Goal: Transaction & Acquisition: Purchase product/service

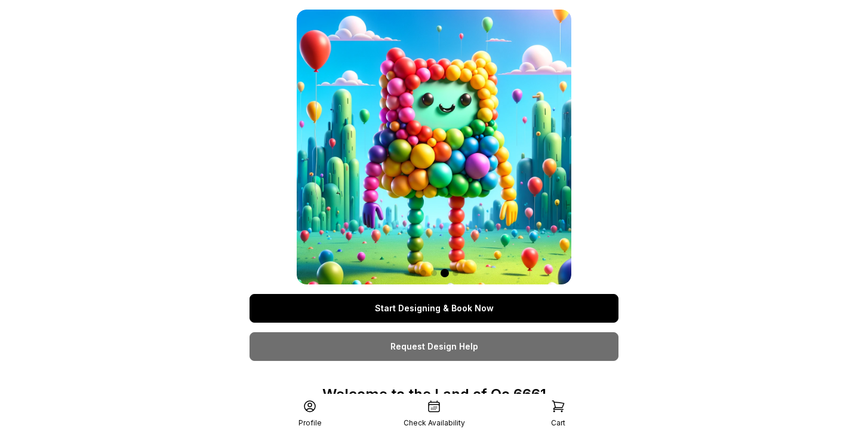
click at [550, 310] on link "Start Designing & Book Now" at bounding box center [434, 308] width 369 height 29
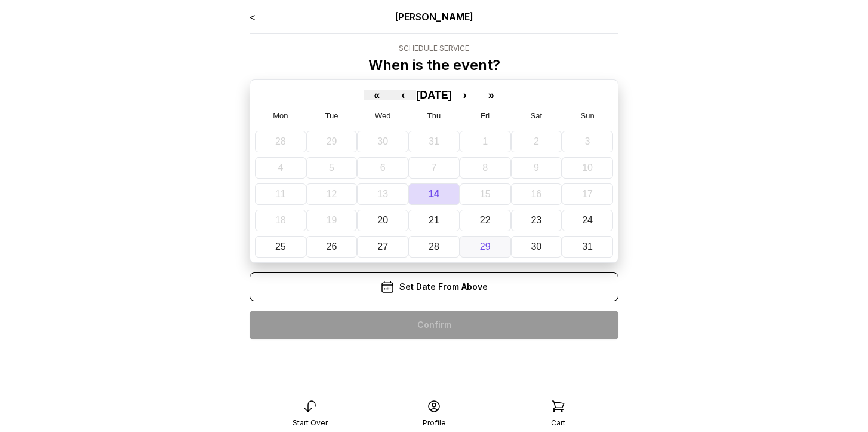
click at [492, 244] on button "29" at bounding box center [485, 246] width 51 height 21
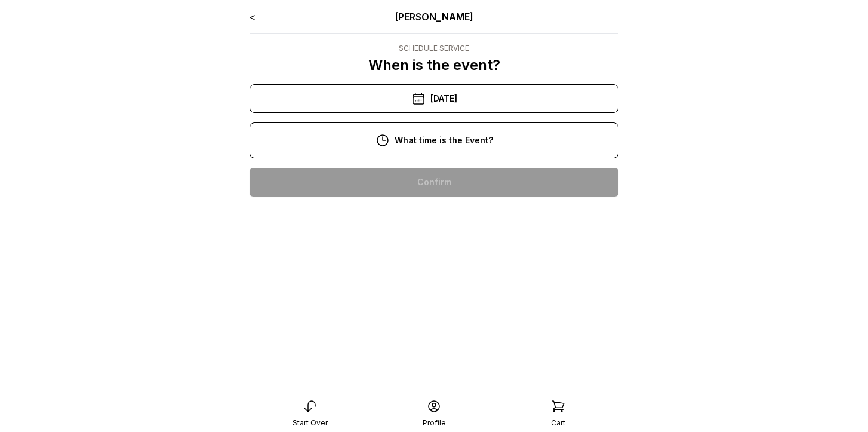
click at [459, 182] on div "2:00 pm" at bounding box center [434, 182] width 350 height 29
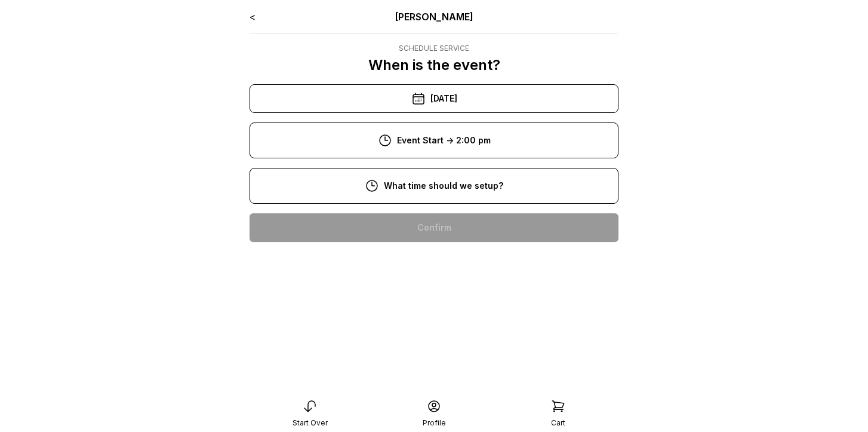
click at [459, 216] on div "12:00 pm" at bounding box center [434, 227] width 350 height 29
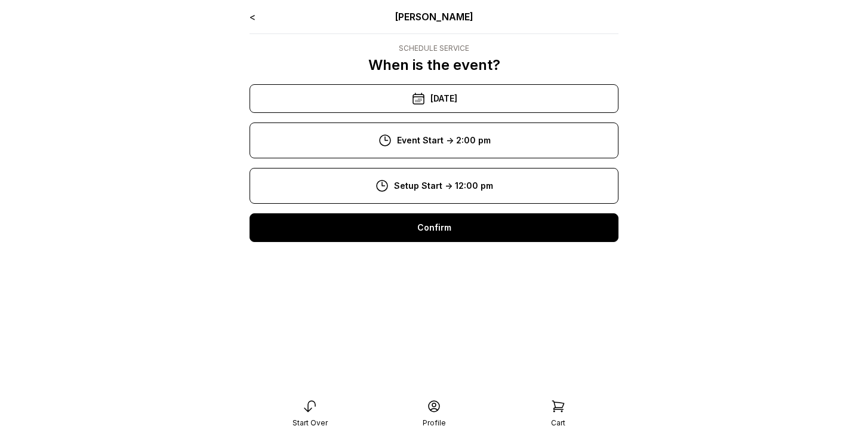
click at [457, 226] on div "Confirm" at bounding box center [434, 227] width 369 height 29
click at [458, 226] on div "Confirm" at bounding box center [434, 227] width 369 height 29
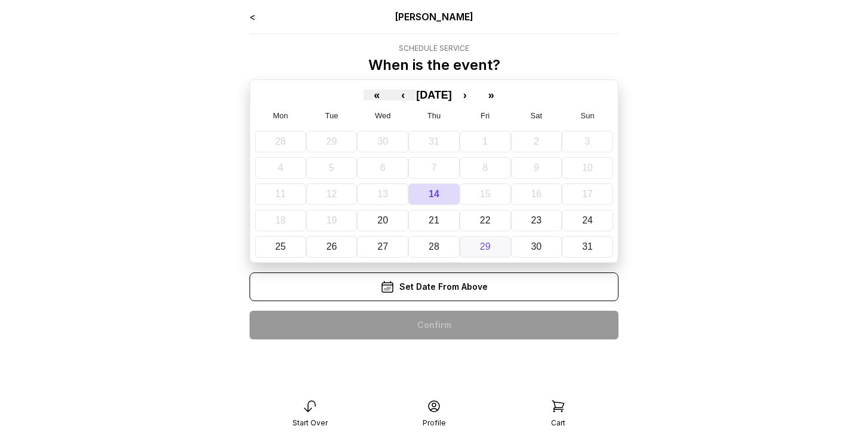
click at [480, 245] on abbr "29" at bounding box center [485, 246] width 11 height 10
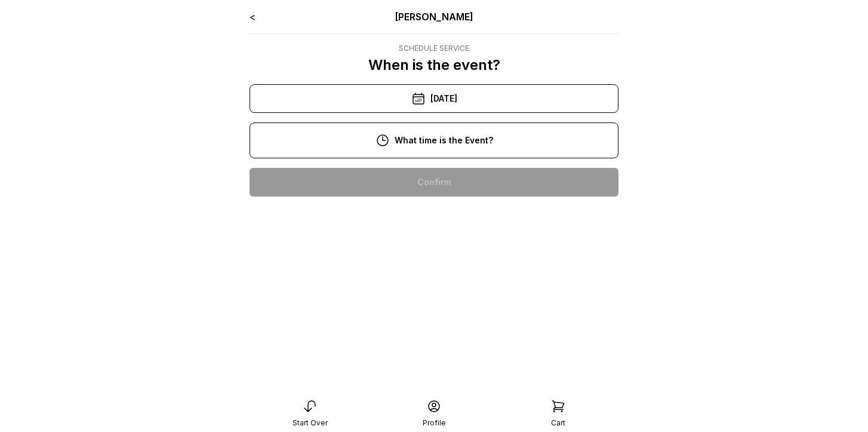
click at [459, 214] on div "3:00 pm" at bounding box center [434, 220] width 350 height 29
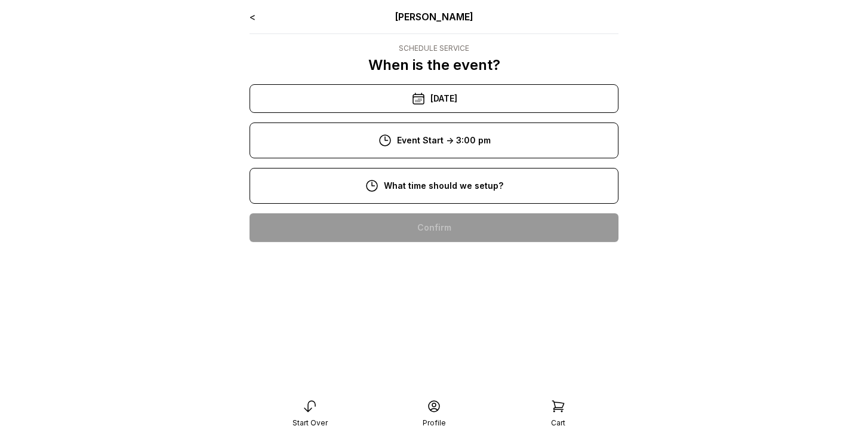
click at [461, 228] on div "12:00 pm" at bounding box center [434, 227] width 350 height 29
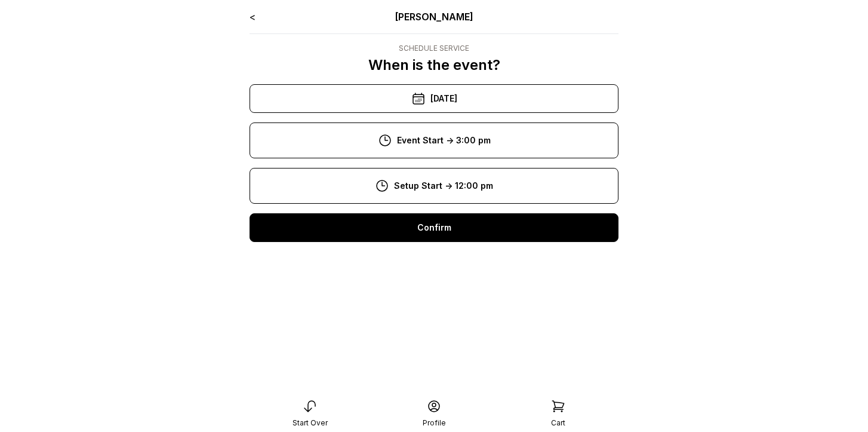
click at [459, 231] on div "Confirm" at bounding box center [434, 227] width 369 height 29
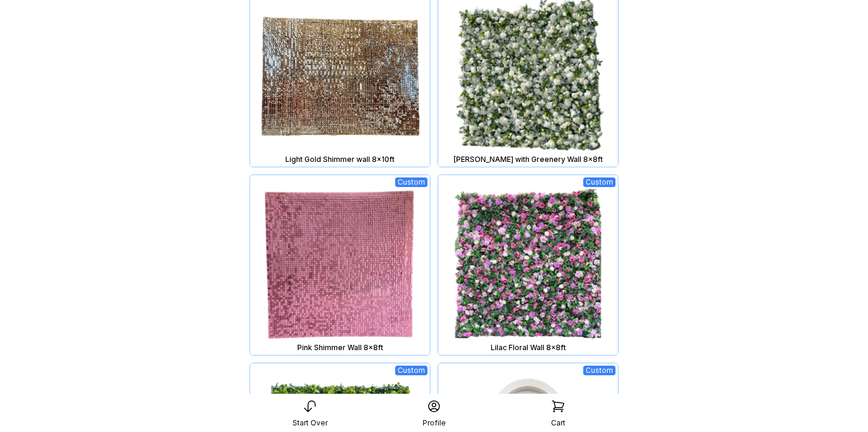
scroll to position [344, 0]
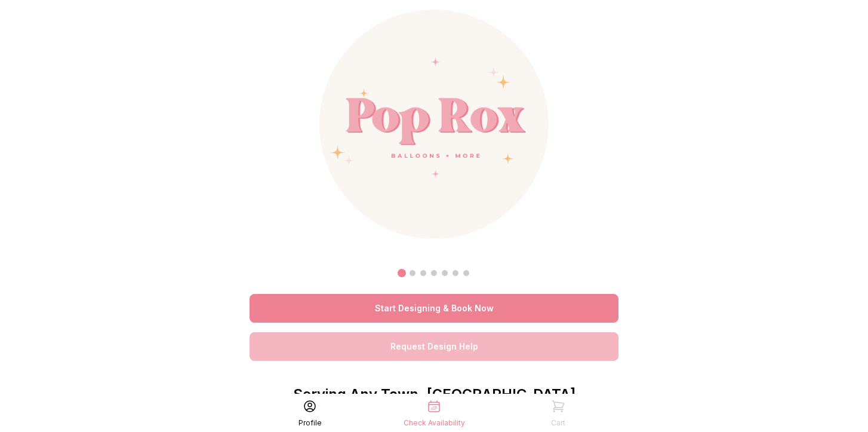
click at [474, 347] on link "Request Design Help" at bounding box center [434, 346] width 369 height 29
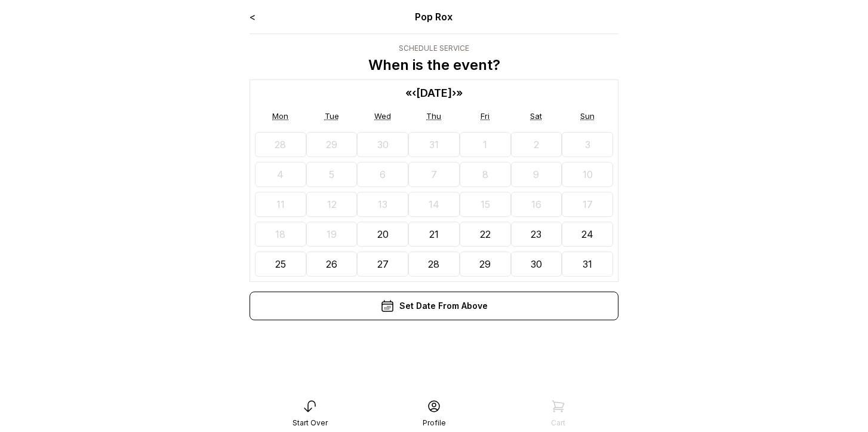
click at [442, 265] on button "28" at bounding box center [433, 263] width 51 height 25
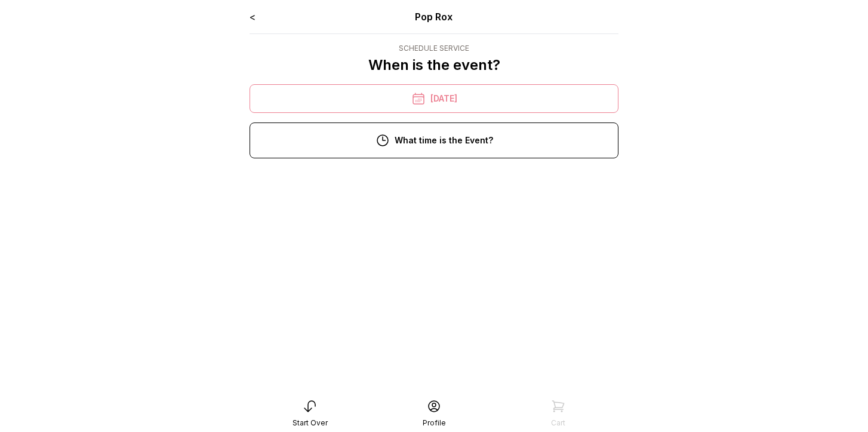
click at [450, 177] on div "10:00 am" at bounding box center [434, 182] width 350 height 29
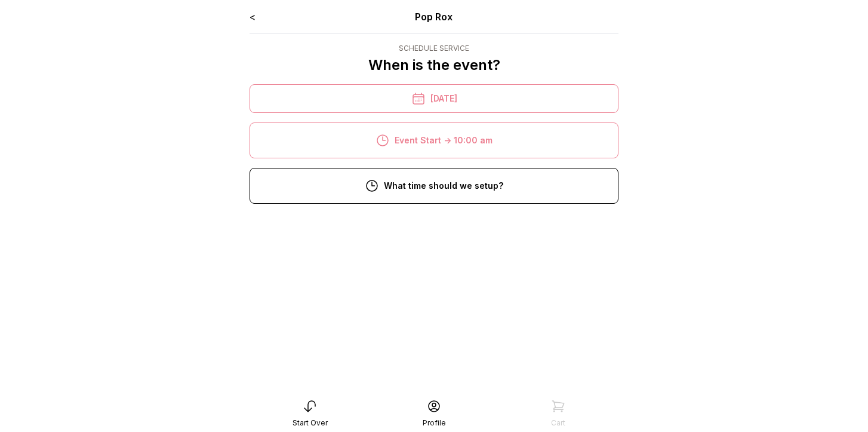
click at [451, 223] on div "8:00 am" at bounding box center [434, 227] width 350 height 29
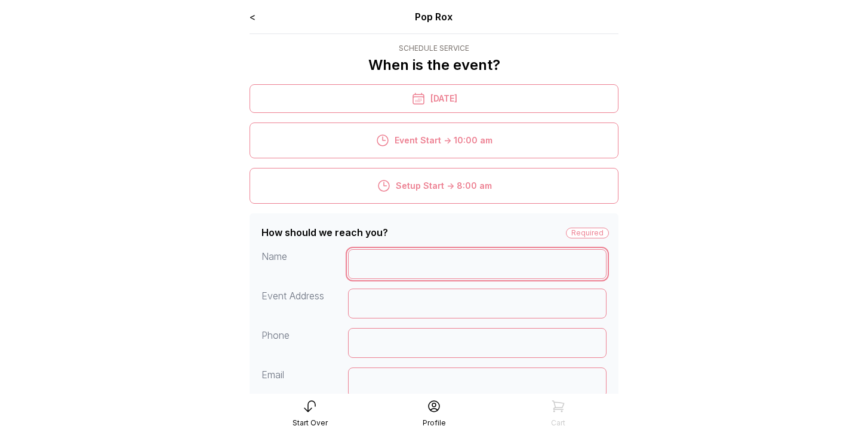
click at [448, 257] on input at bounding box center [477, 264] width 259 height 30
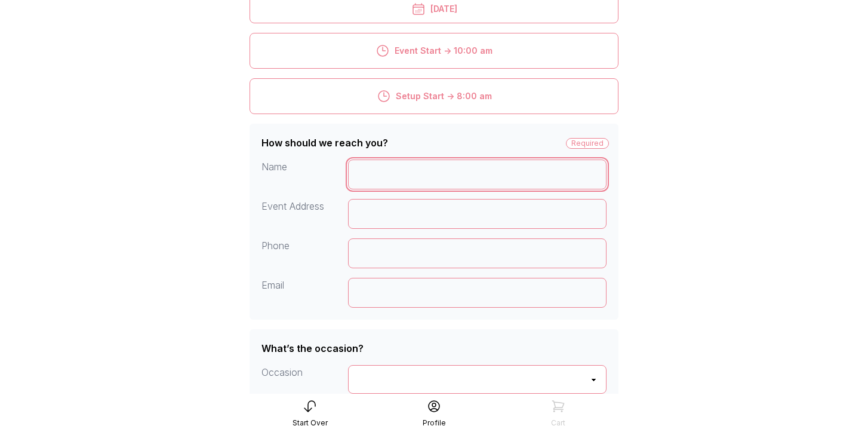
scroll to position [94, 0]
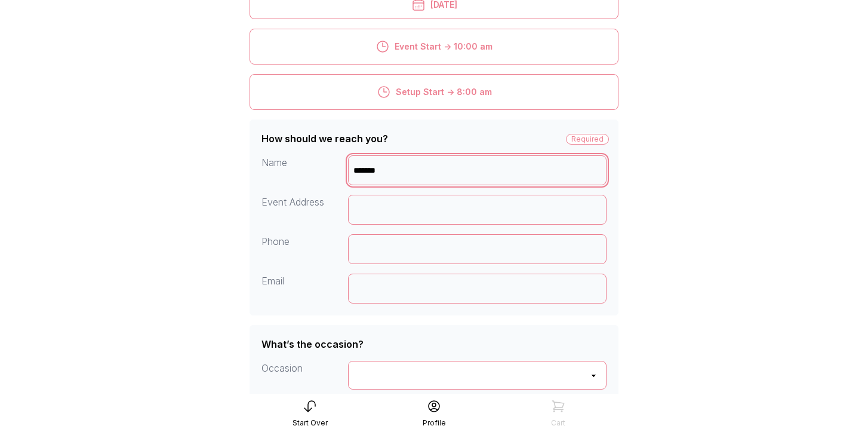
type input "*******"
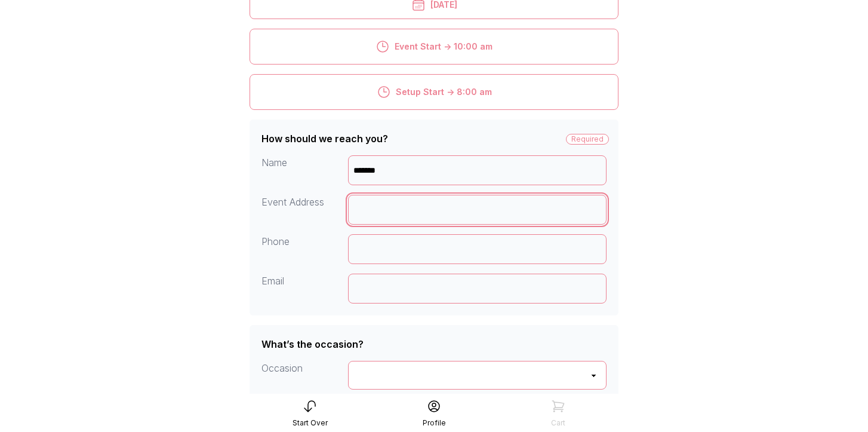
click at [378, 202] on input at bounding box center [477, 210] width 259 height 30
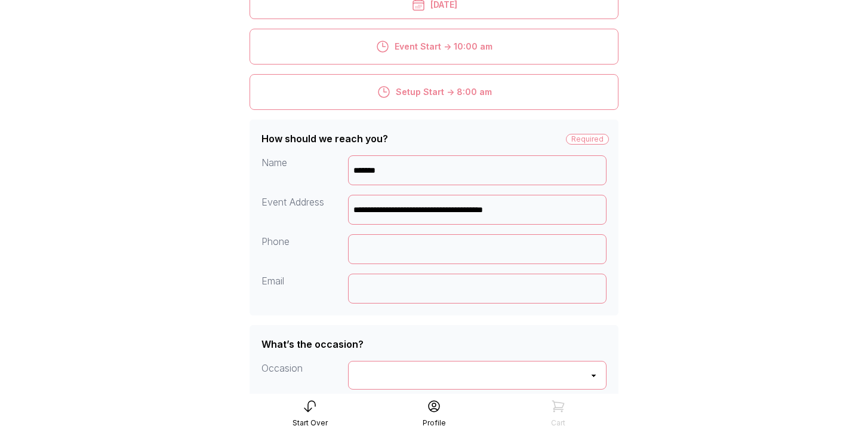
type input "**********"
click at [383, 251] on input at bounding box center [477, 249] width 259 height 30
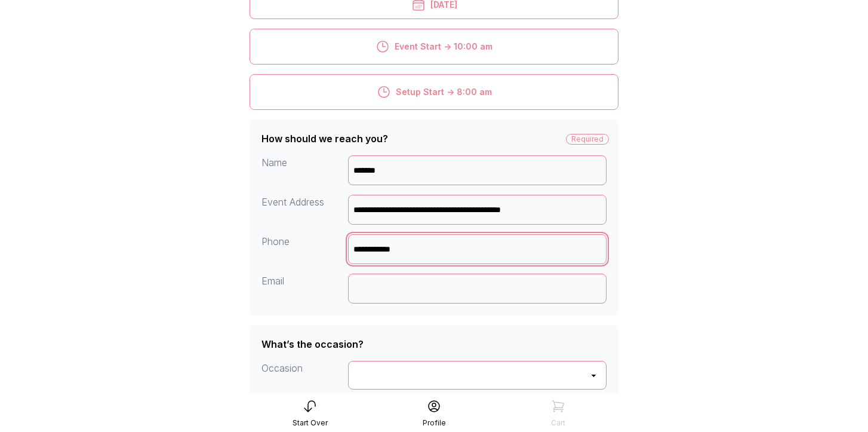
type input "**********"
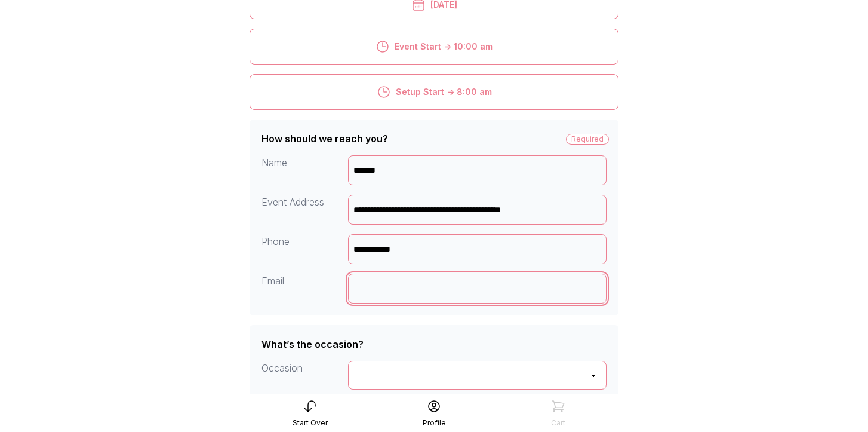
click at [368, 293] on input at bounding box center [477, 289] width 259 height 30
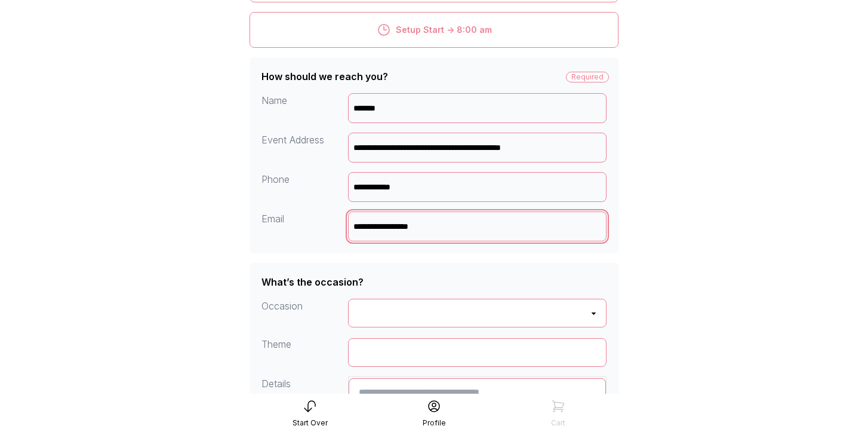
scroll to position [191, 0]
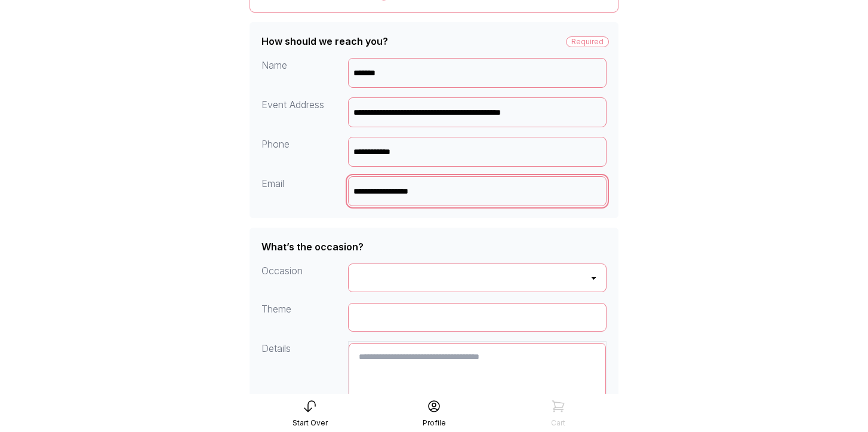
type input "**********"
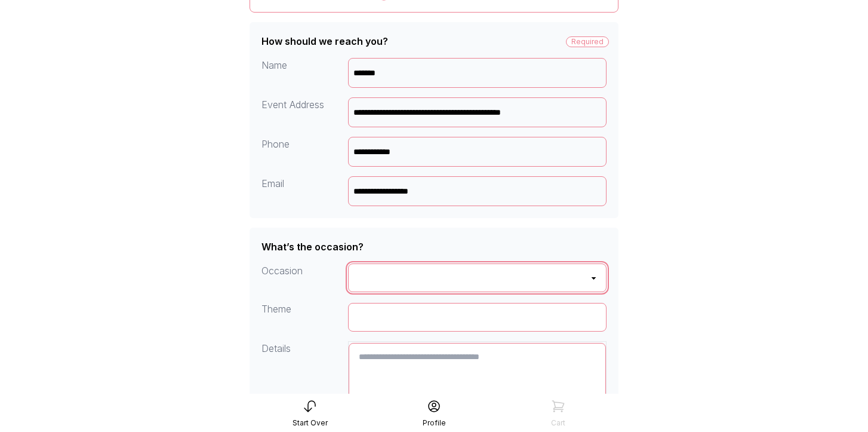
click at [367, 269] on select "**********" at bounding box center [477, 277] width 259 height 29
select select "**********"
click at [348, 263] on select "**********" at bounding box center [477, 277] width 259 height 29
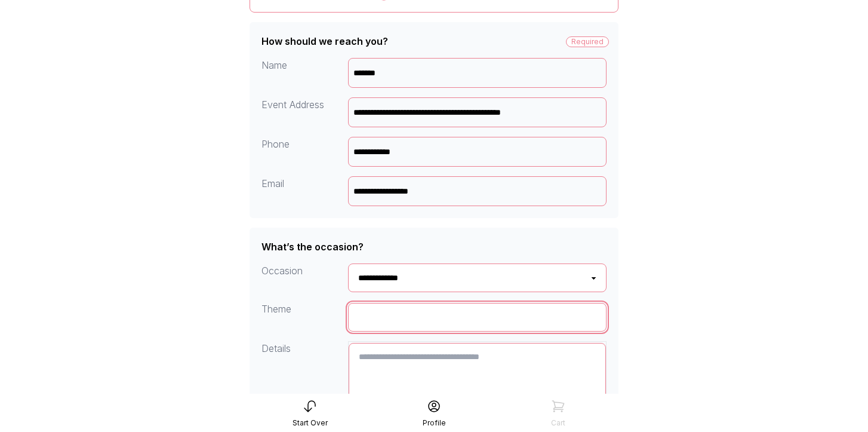
click at [379, 313] on input "input" at bounding box center [477, 317] width 259 height 29
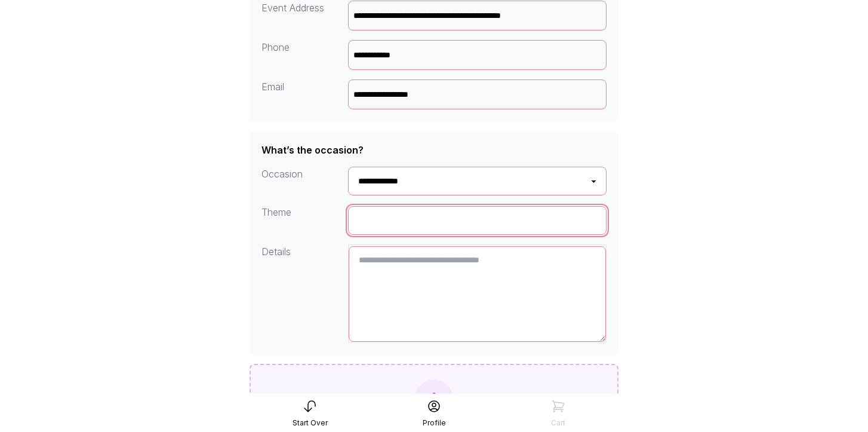
scroll to position [296, 0]
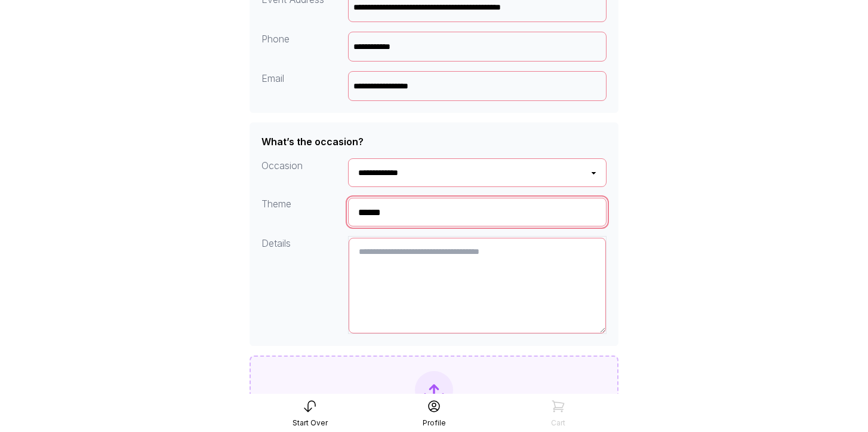
type input "******"
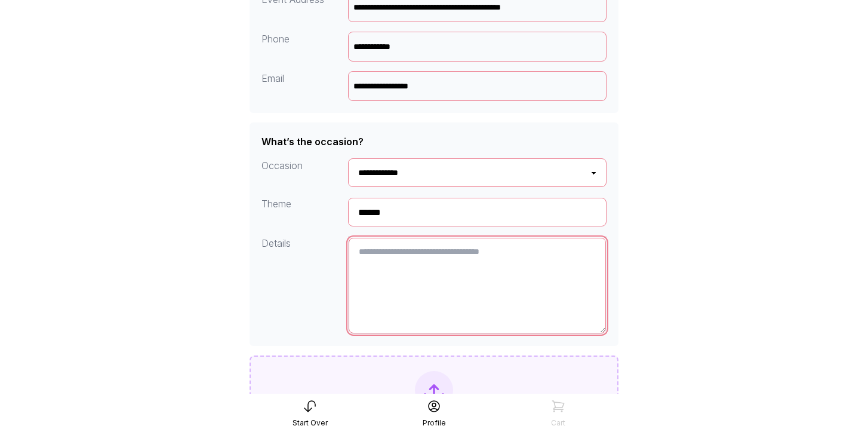
click at [391, 282] on textarea at bounding box center [478, 286] width 258 height 96
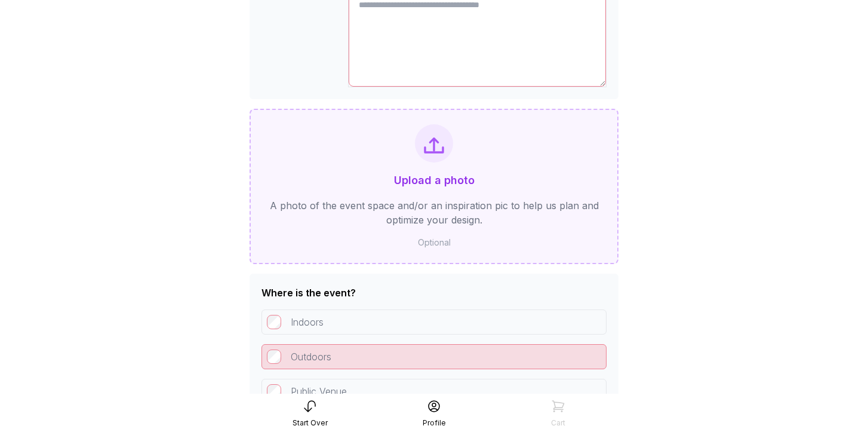
scroll to position [714, 0]
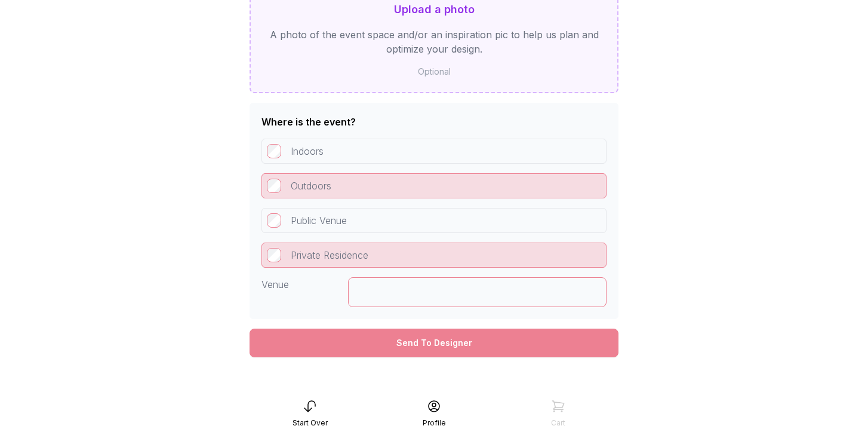
click at [400, 346] on div "Send To Designer" at bounding box center [434, 342] width 369 height 29
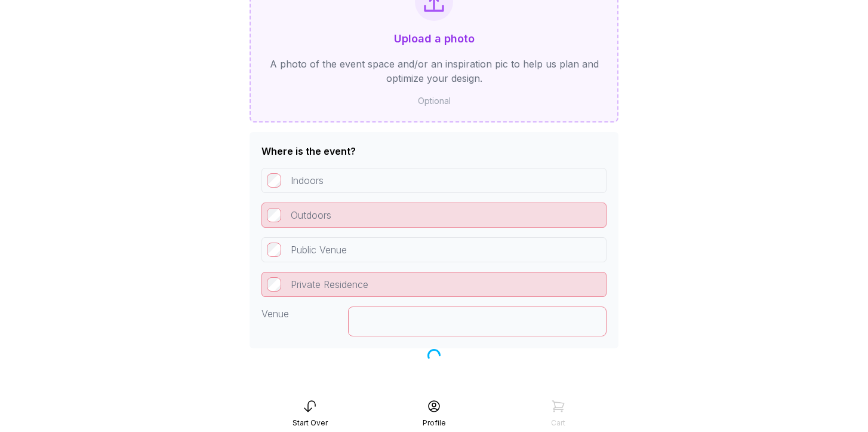
scroll to position [684, 0]
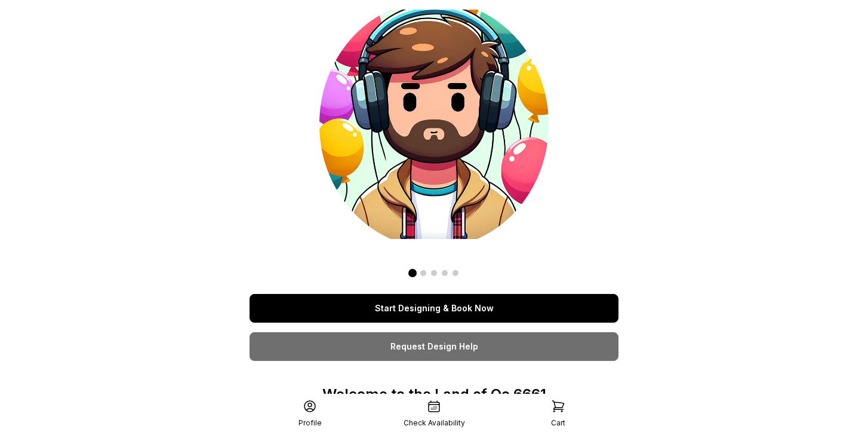
click at [452, 306] on link "Start Designing & Book Now" at bounding box center [434, 308] width 369 height 29
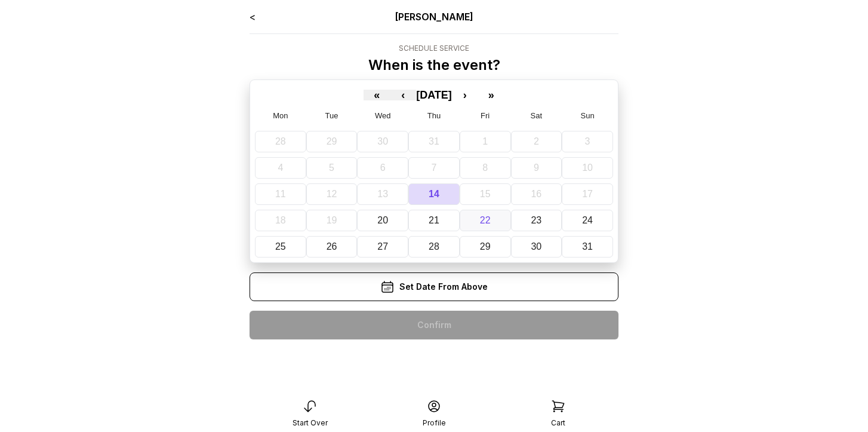
click at [484, 222] on abbr "22" at bounding box center [485, 220] width 11 height 10
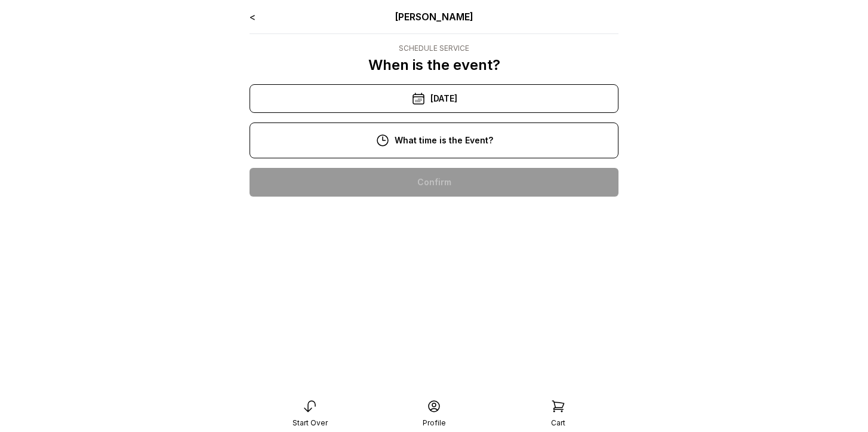
click at [466, 182] on div "10:00 am" at bounding box center [434, 182] width 350 height 29
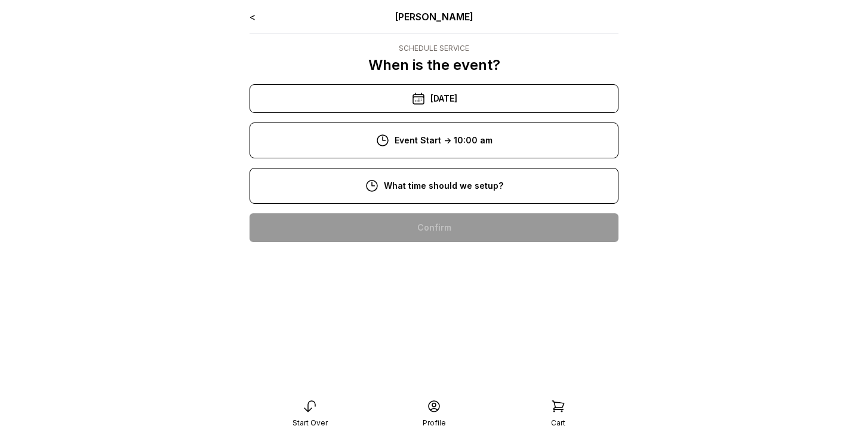
click at [469, 226] on div "8:00 am" at bounding box center [434, 227] width 350 height 29
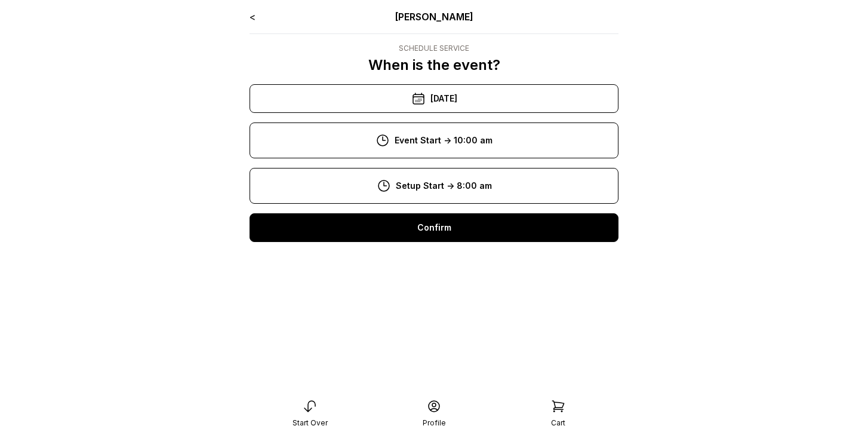
click at [469, 234] on div "Confirm" at bounding box center [434, 227] width 369 height 29
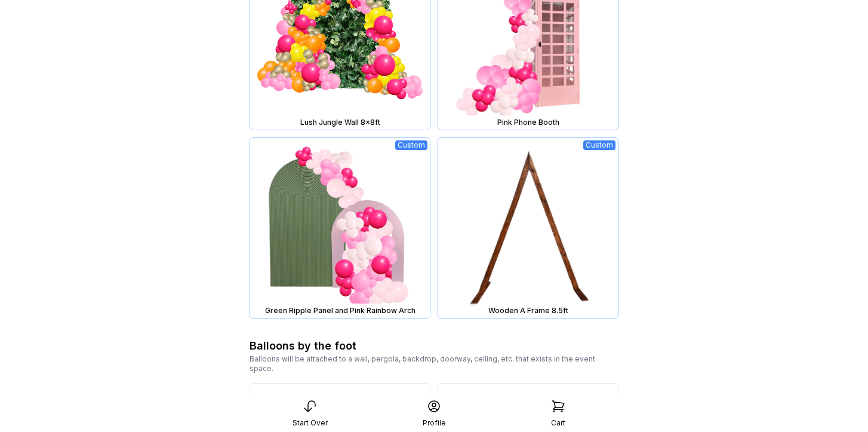
scroll to position [1319, 0]
click at [367, 245] on img at bounding box center [340, 227] width 180 height 180
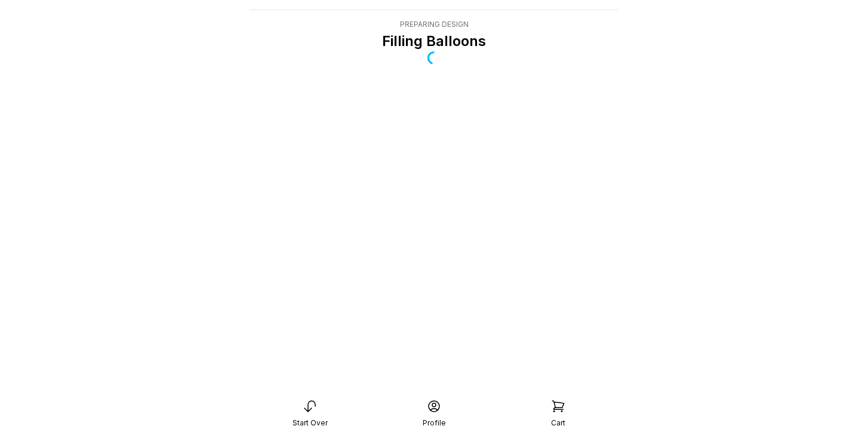
scroll to position [24, 0]
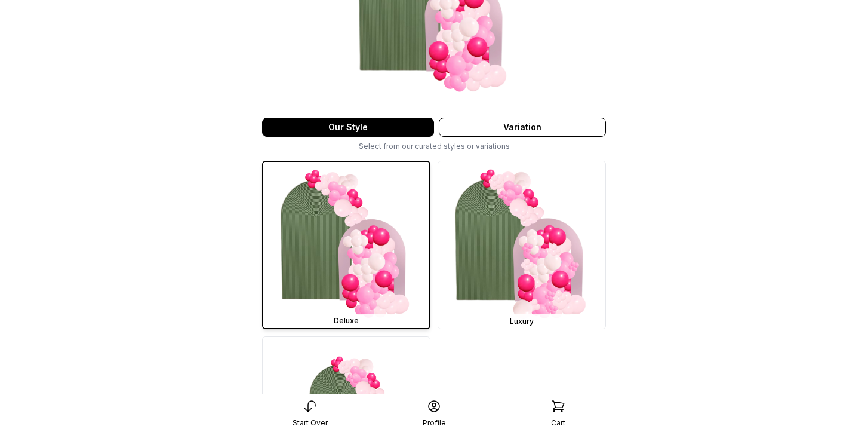
scroll to position [215, 0]
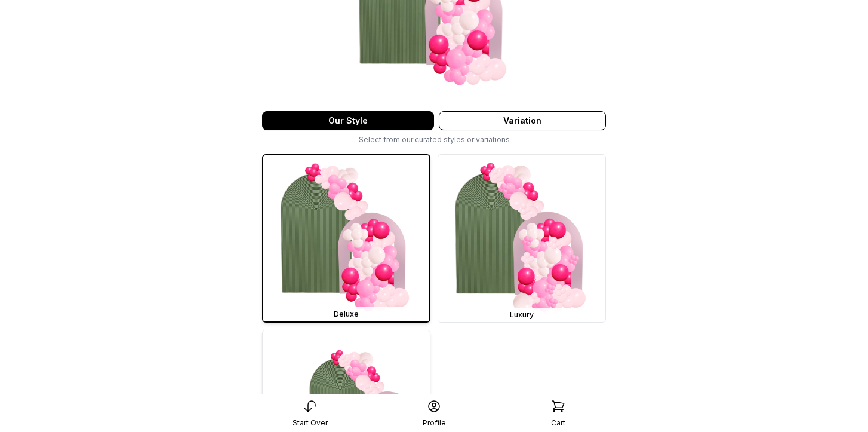
click at [372, 352] on img at bounding box center [346, 413] width 167 height 167
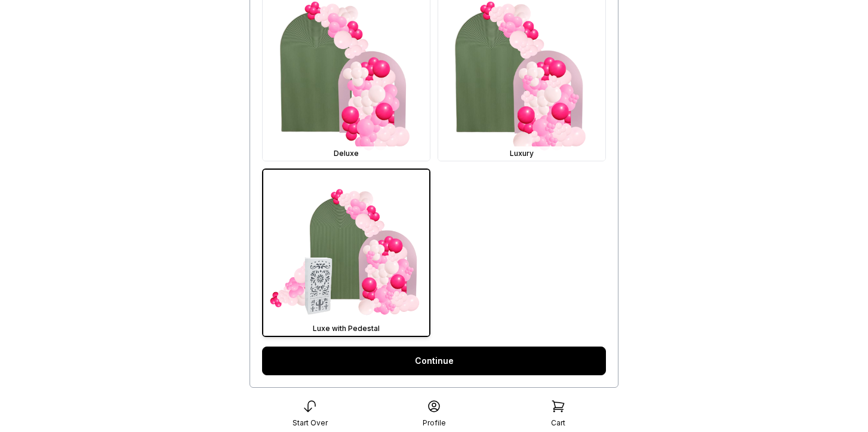
scroll to position [399, 0]
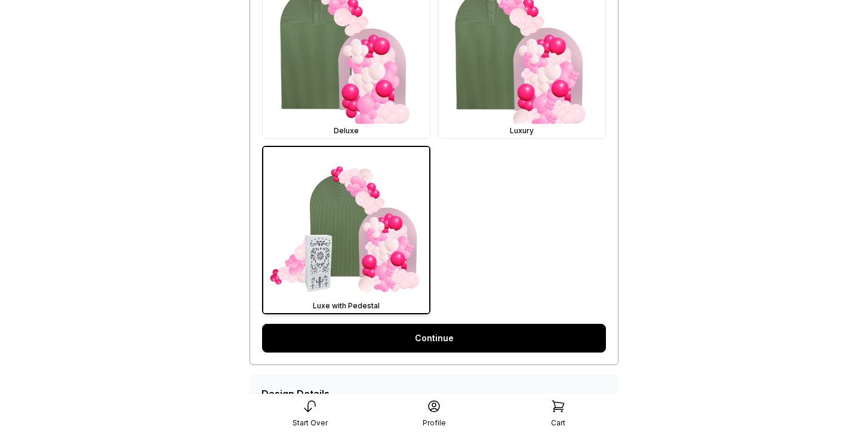
click at [409, 342] on link "Continue" at bounding box center [434, 338] width 344 height 29
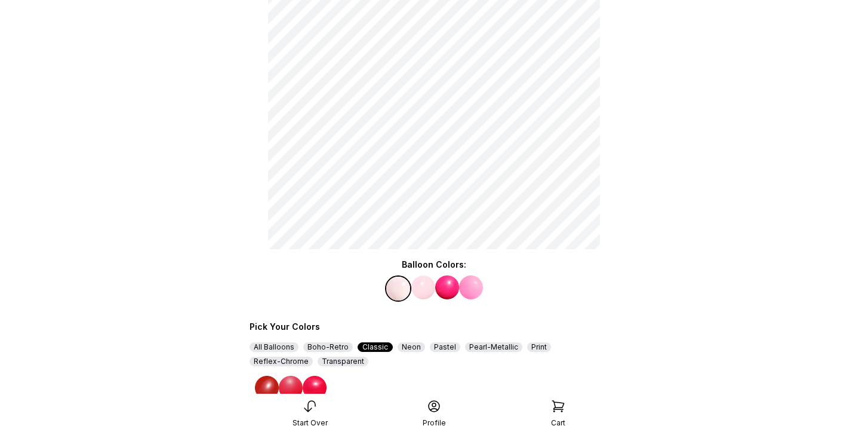
scroll to position [93, 0]
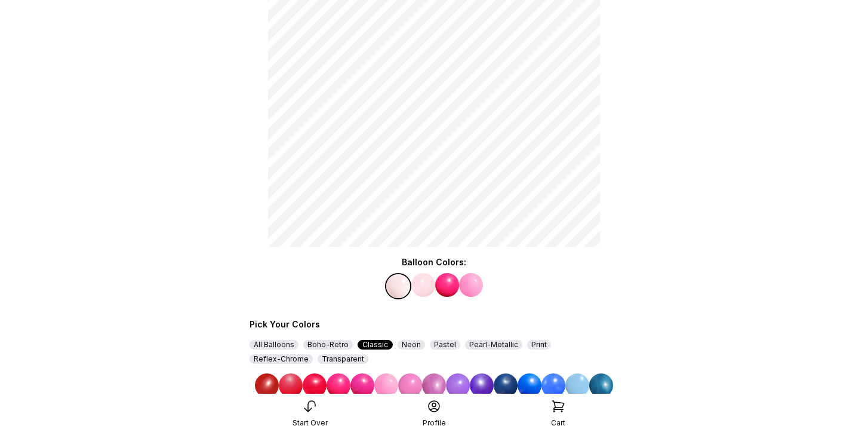
click at [431, 383] on img at bounding box center [434, 385] width 24 height 24
click at [467, 288] on img at bounding box center [471, 285] width 24 height 24
click at [552, 385] on img at bounding box center [554, 385] width 24 height 24
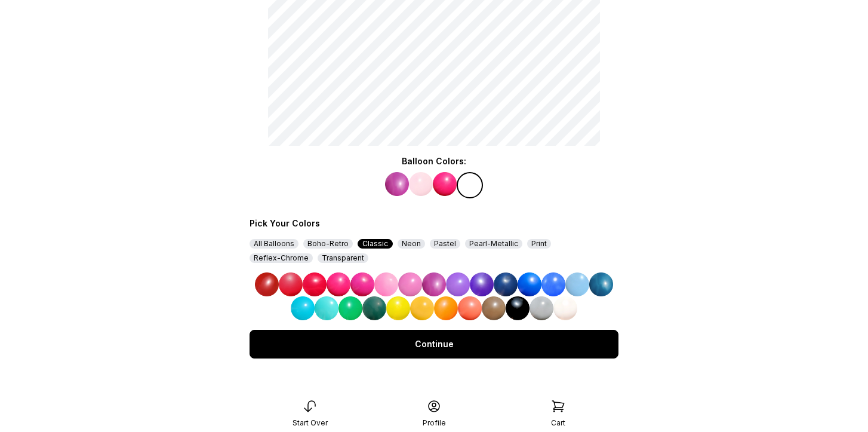
scroll to position [195, 0]
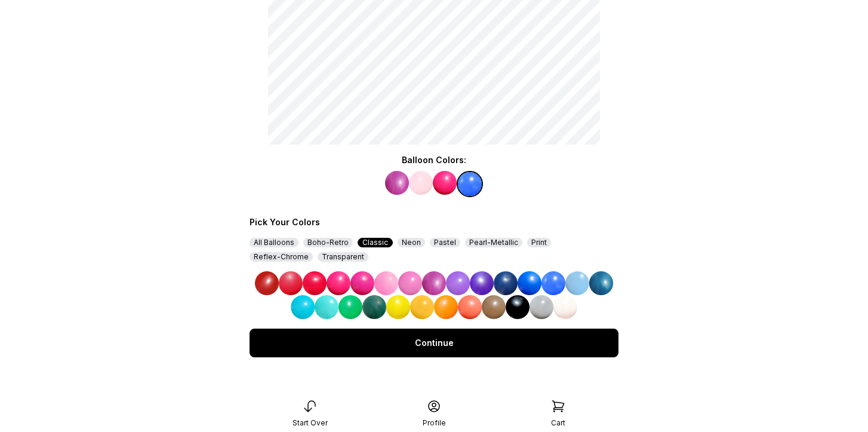
click at [503, 346] on div "Continue" at bounding box center [434, 342] width 369 height 29
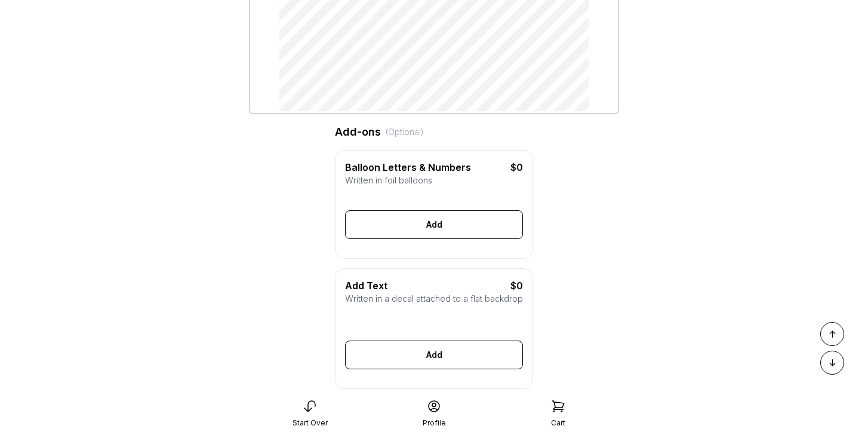
scroll to position [202, 0]
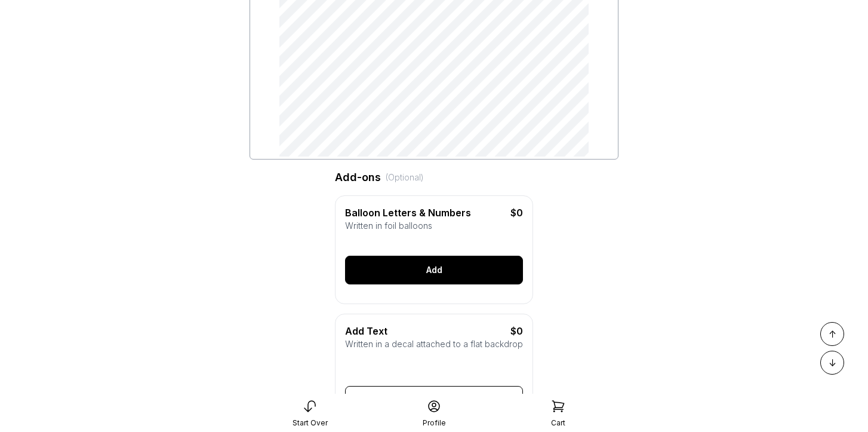
click at [434, 268] on div "Add" at bounding box center [434, 270] width 178 height 29
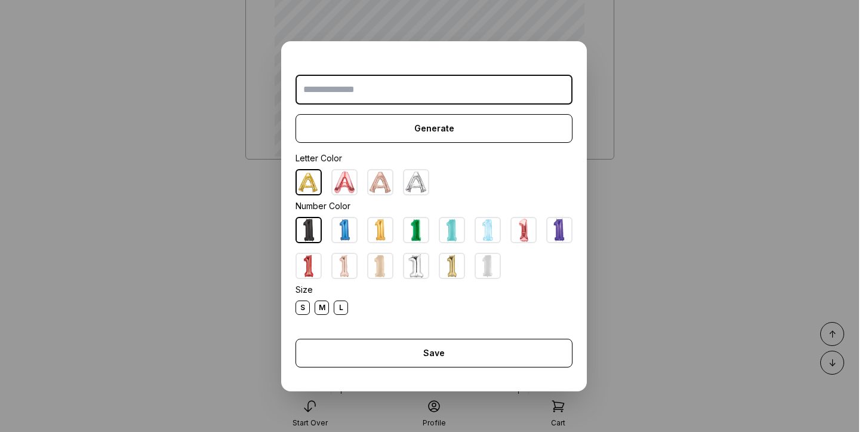
click at [416, 180] on img at bounding box center [416, 182] width 24 height 24
click at [356, 87] on input "text" at bounding box center [434, 90] width 277 height 30
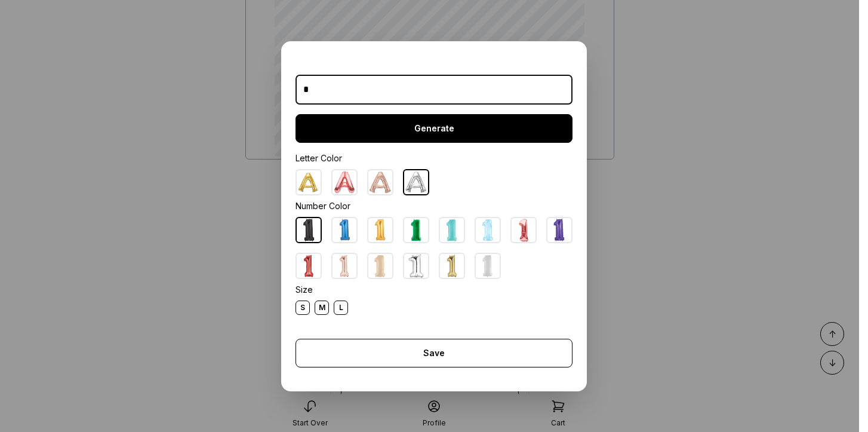
type input "*"
click at [408, 131] on div "Generate" at bounding box center [434, 128] width 277 height 29
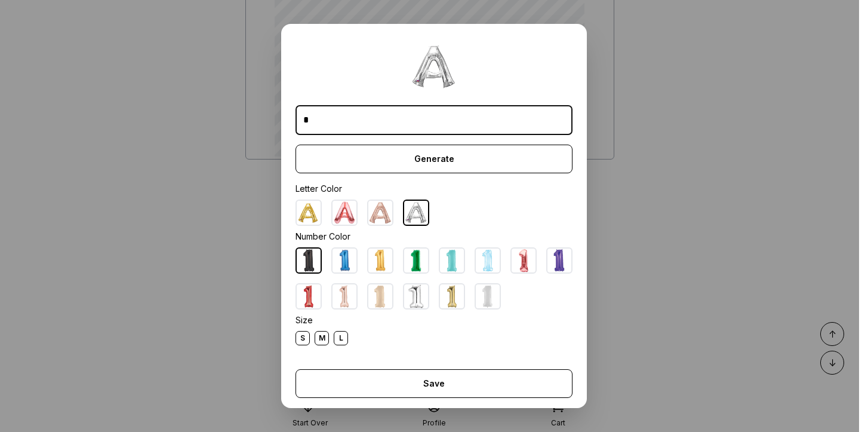
click at [339, 336] on div "L" at bounding box center [341, 338] width 14 height 14
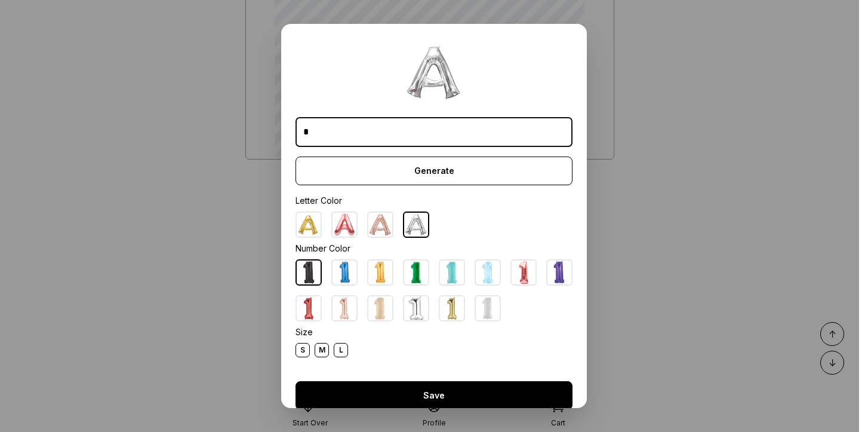
click at [452, 397] on div "Save" at bounding box center [434, 395] width 277 height 29
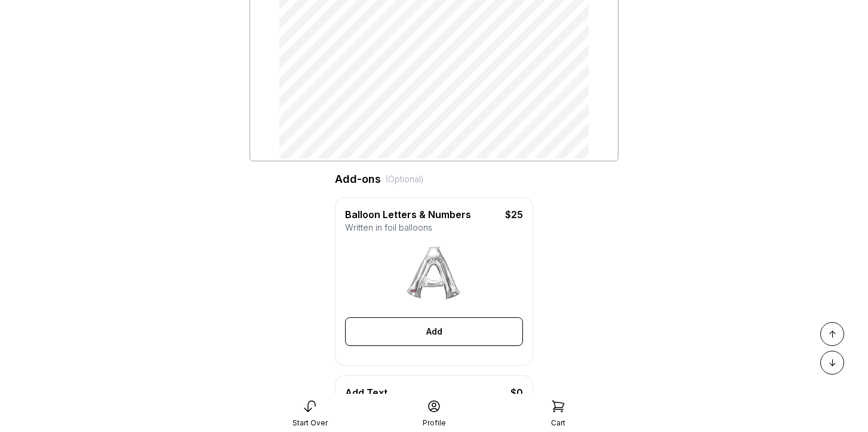
scroll to position [318, 0]
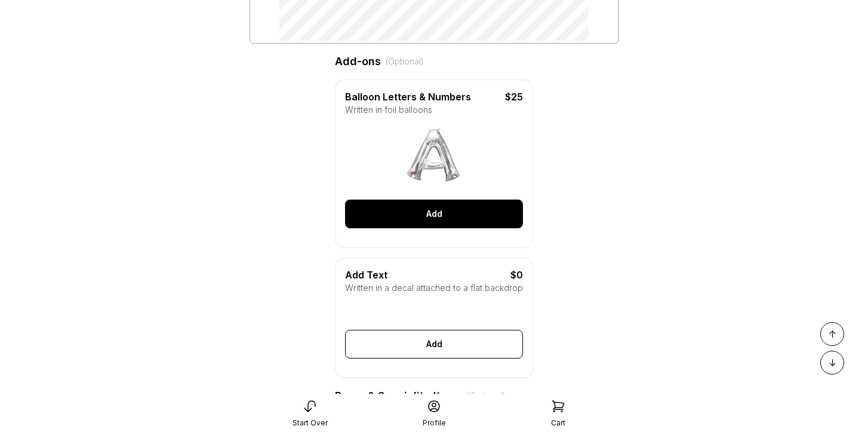
click at [436, 215] on div "Add" at bounding box center [434, 213] width 178 height 29
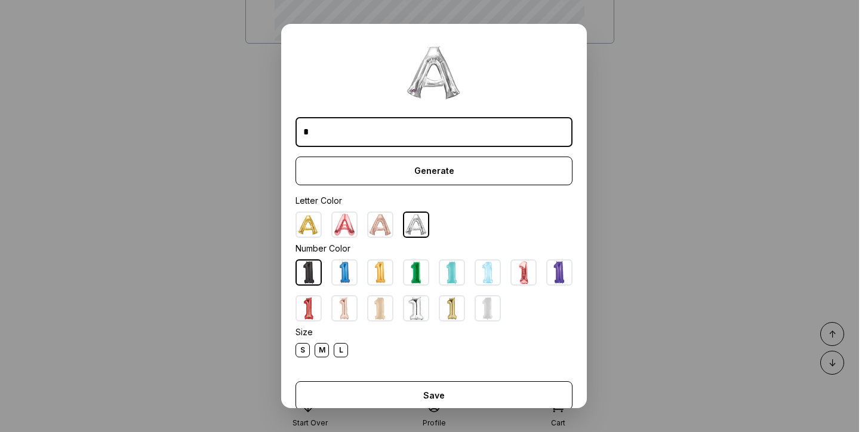
scroll to position [26, 0]
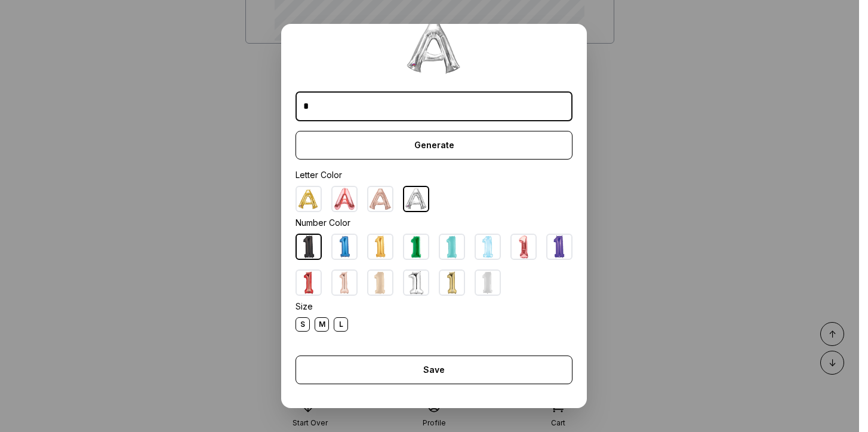
click at [339, 319] on div "L" at bounding box center [341, 324] width 14 height 14
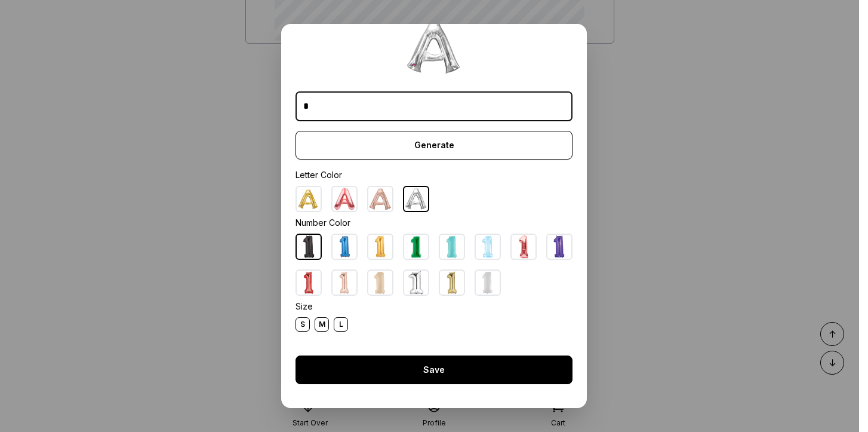
click at [405, 365] on div "Save" at bounding box center [434, 369] width 277 height 29
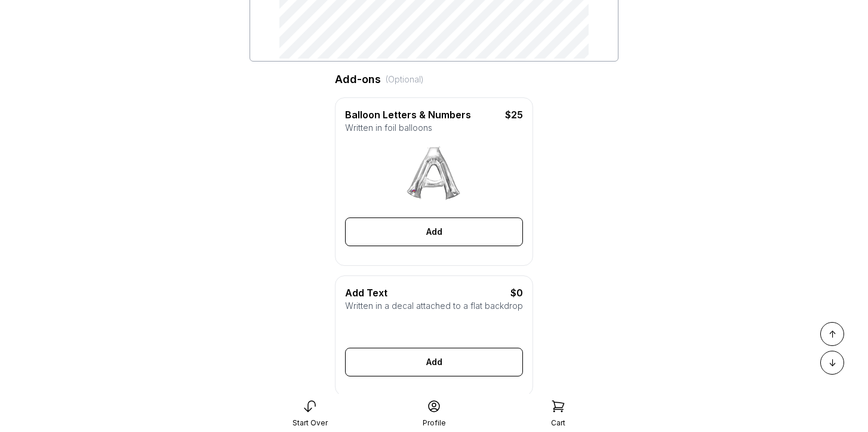
scroll to position [302, 0]
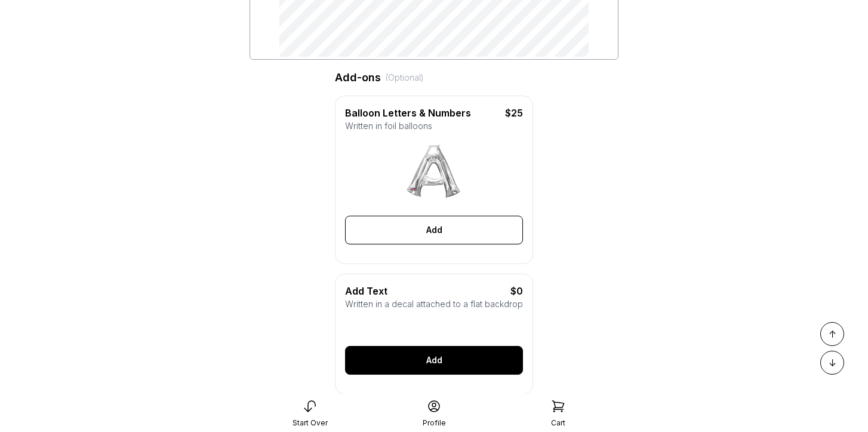
click at [452, 367] on div "Add" at bounding box center [434, 360] width 178 height 29
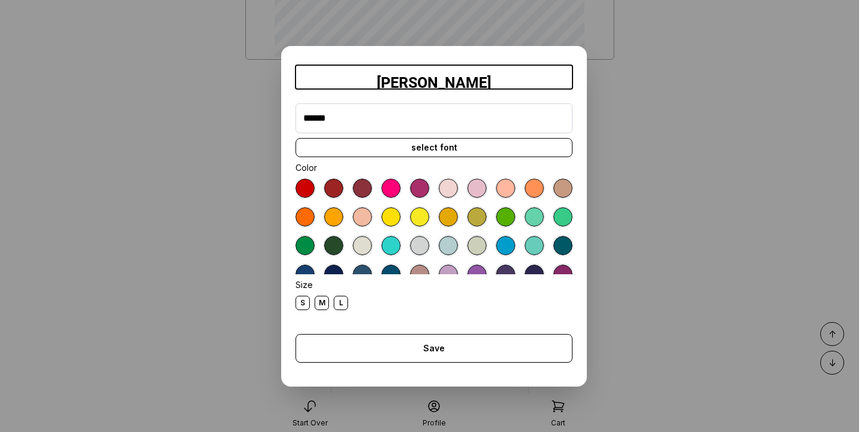
type input "******"
click at [342, 305] on div "L" at bounding box center [341, 303] width 14 height 14
click at [417, 149] on div "select font" at bounding box center [434, 147] width 277 height 19
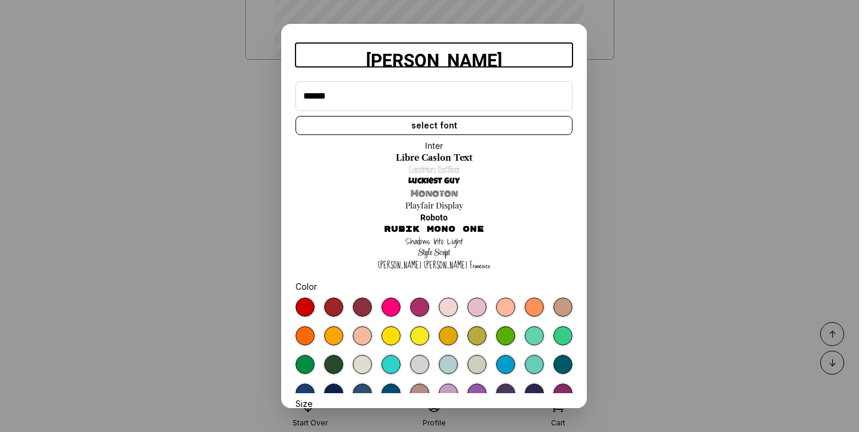
click at [438, 180] on link "Luckiest Guy" at bounding box center [433, 182] width 51 height 12
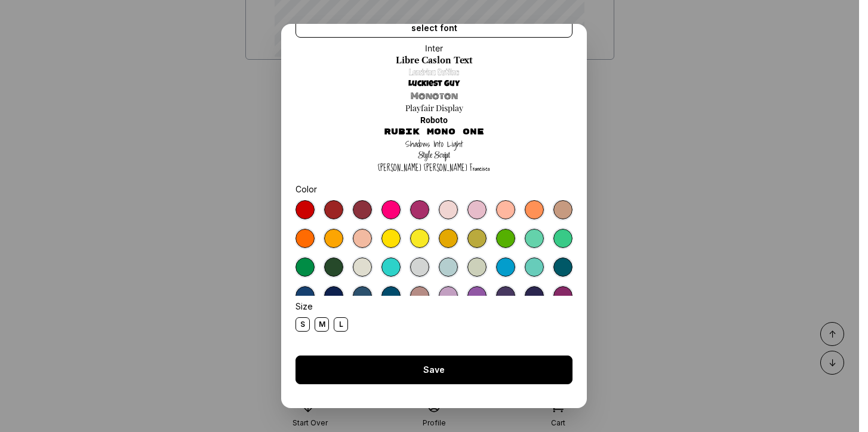
click at [447, 371] on div "Save" at bounding box center [434, 369] width 277 height 29
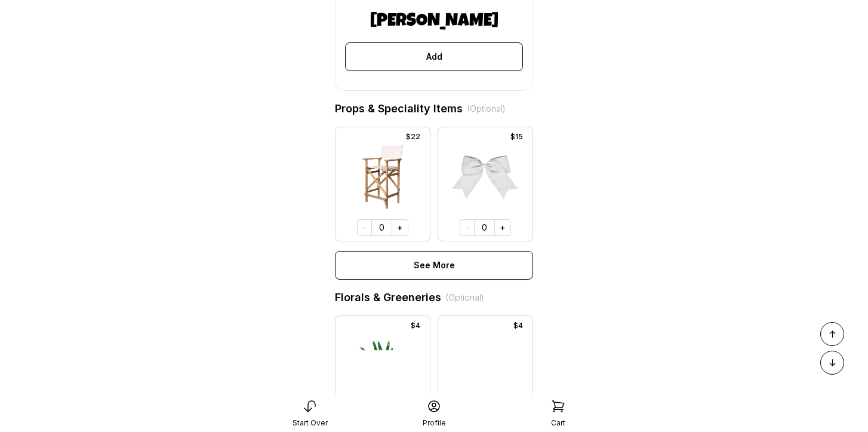
scroll to position [650, 0]
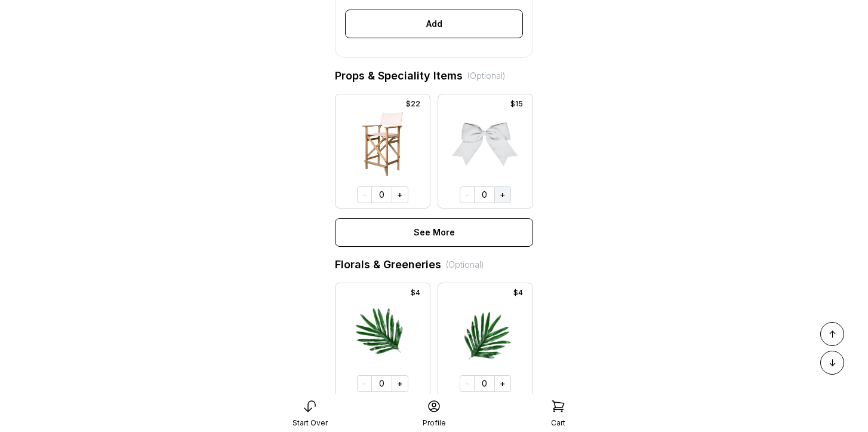
click at [500, 196] on button "+" at bounding box center [502, 194] width 17 height 17
click at [500, 196] on button "+" at bounding box center [501, 194] width 17 height 17
click at [500, 196] on button "+" at bounding box center [502, 194] width 17 height 17
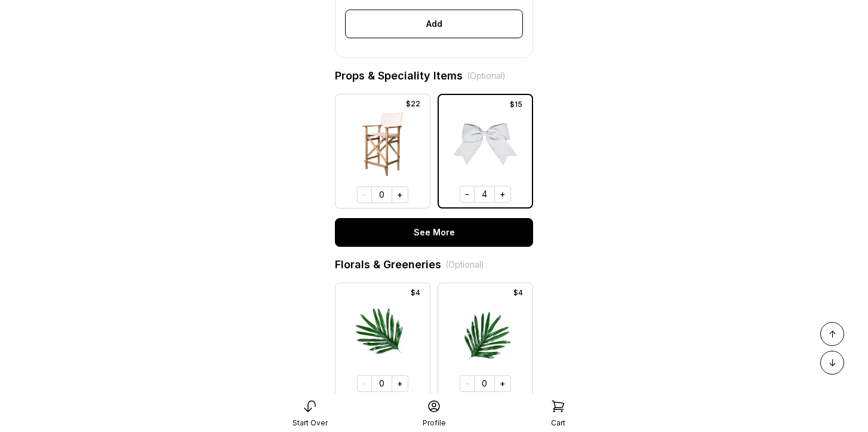
click at [472, 231] on div "See More" at bounding box center [434, 232] width 198 height 29
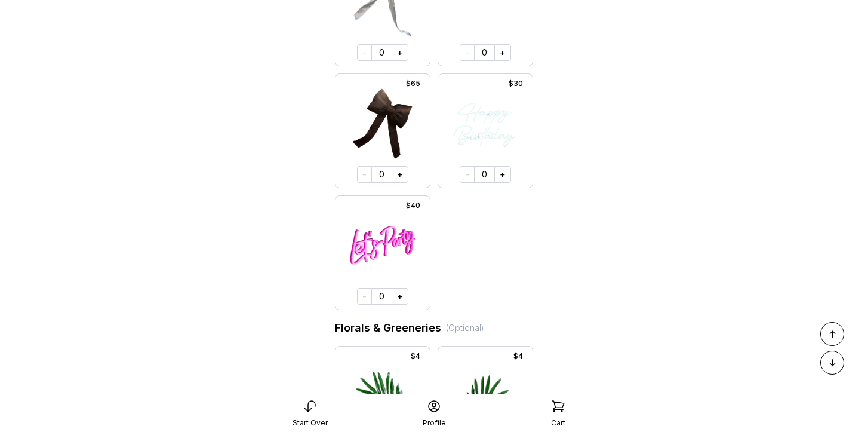
scroll to position [1403, 0]
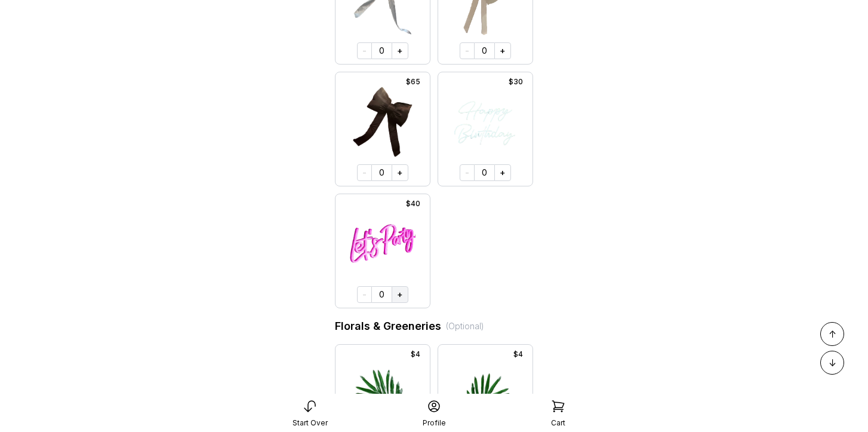
click at [407, 295] on button "+" at bounding box center [400, 294] width 17 height 17
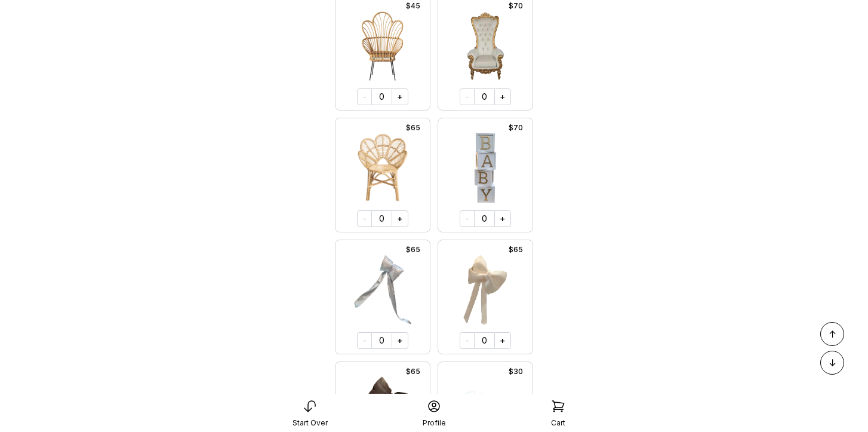
scroll to position [1116, 0]
click at [401, 213] on button "+" at bounding box center [400, 216] width 17 height 17
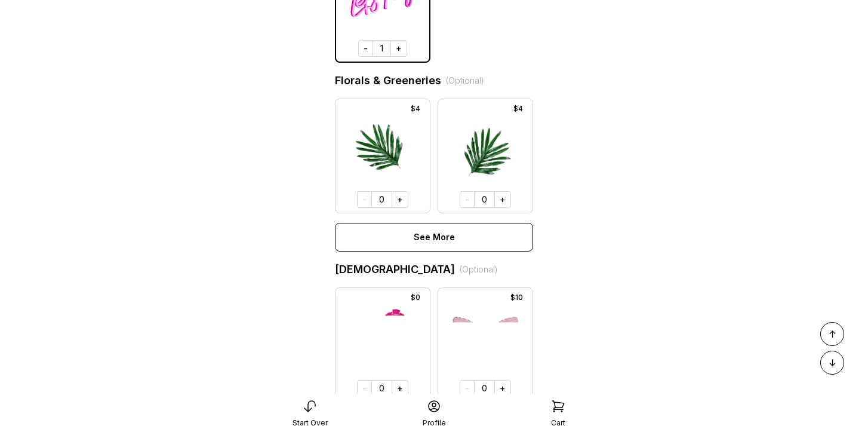
scroll to position [1877, 0]
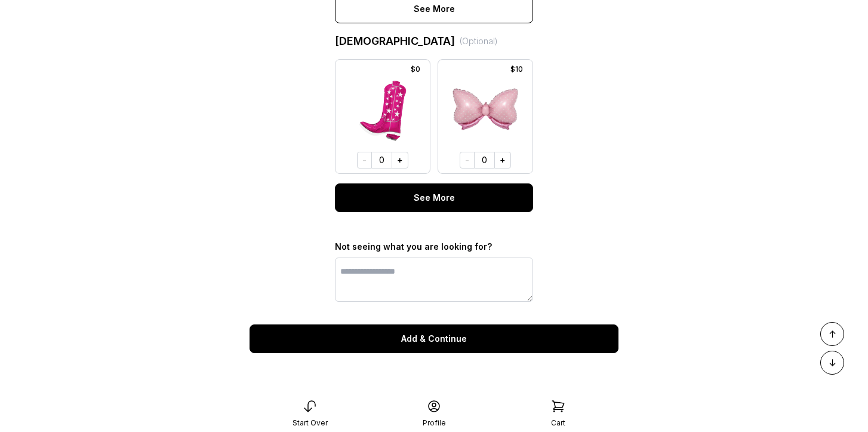
click at [456, 195] on div "See More" at bounding box center [434, 197] width 198 height 29
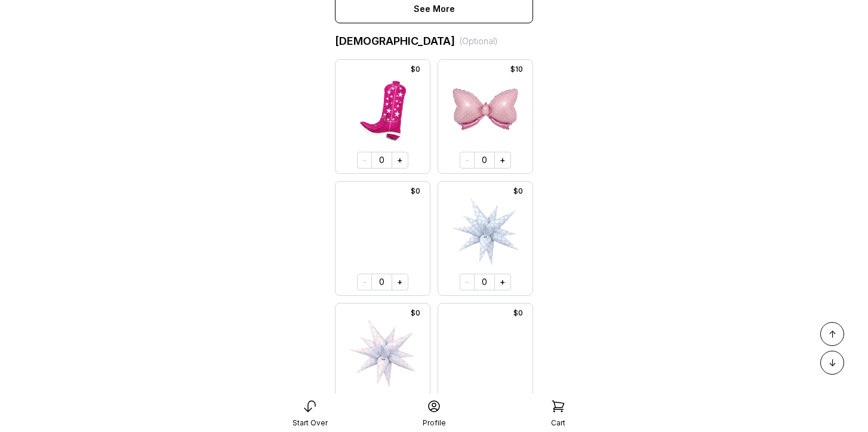
scroll to position [1986, 0]
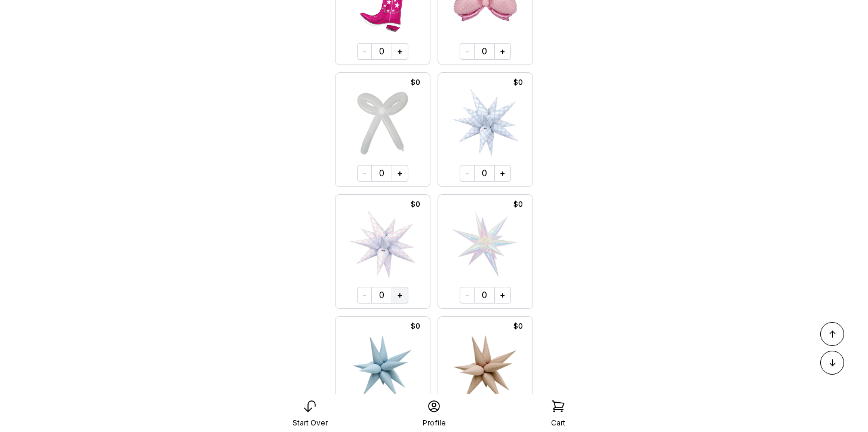
click at [401, 297] on button "+" at bounding box center [400, 295] width 17 height 17
click at [401, 297] on button "+" at bounding box center [399, 294] width 17 height 17
click at [401, 297] on button "+" at bounding box center [400, 294] width 17 height 17
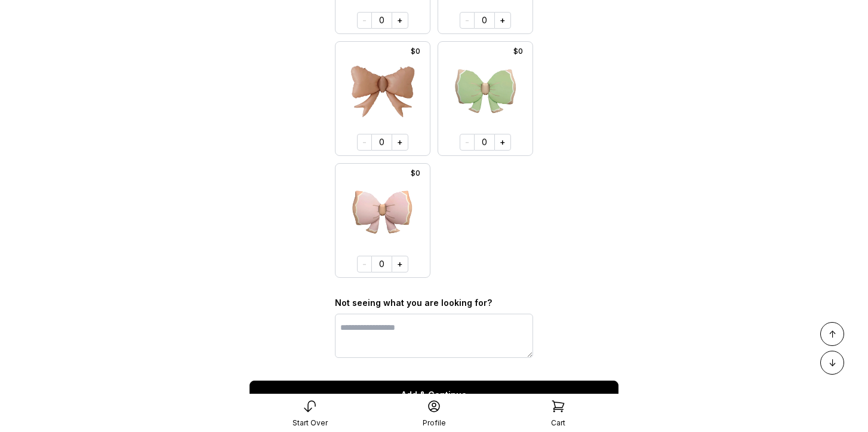
scroll to position [5728, 0]
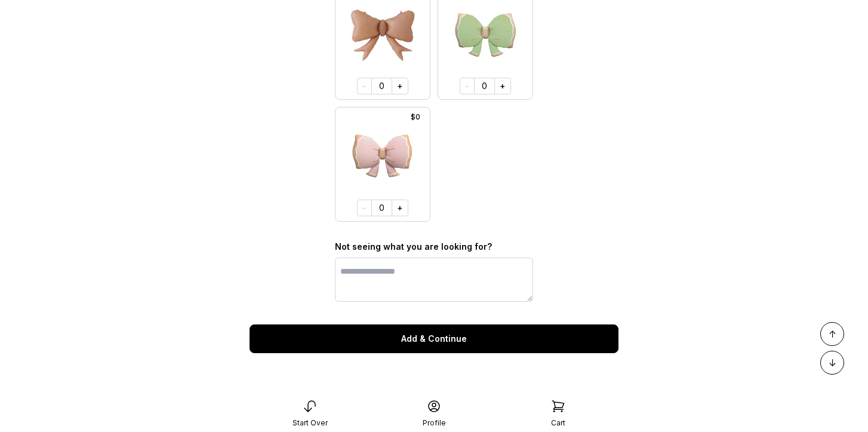
click at [466, 344] on div "Add & Continue" at bounding box center [434, 338] width 369 height 29
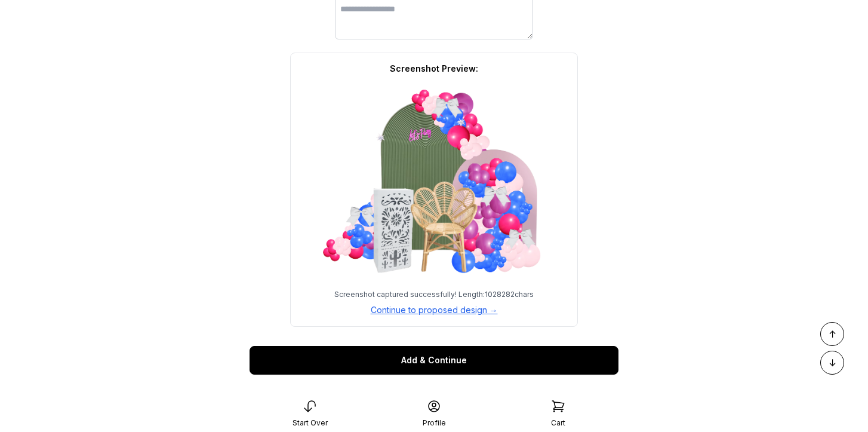
scroll to position [6012, 0]
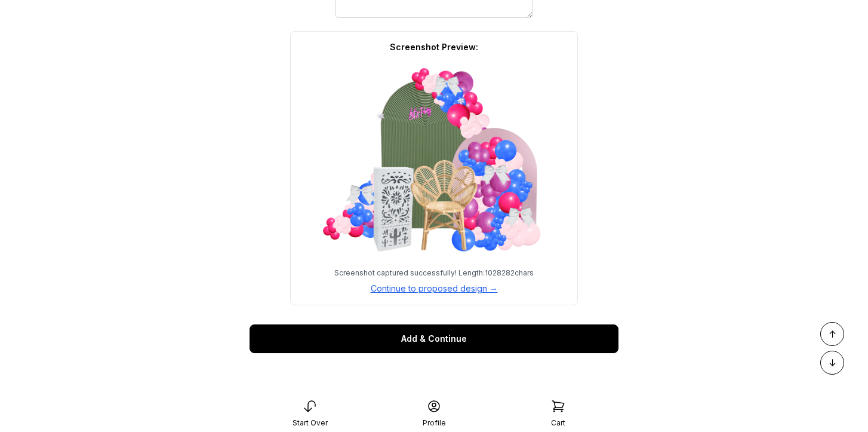
click at [466, 337] on div "Add & Continue" at bounding box center [434, 338] width 369 height 29
click at [457, 287] on button "Continue to proposed design →" at bounding box center [434, 288] width 127 height 12
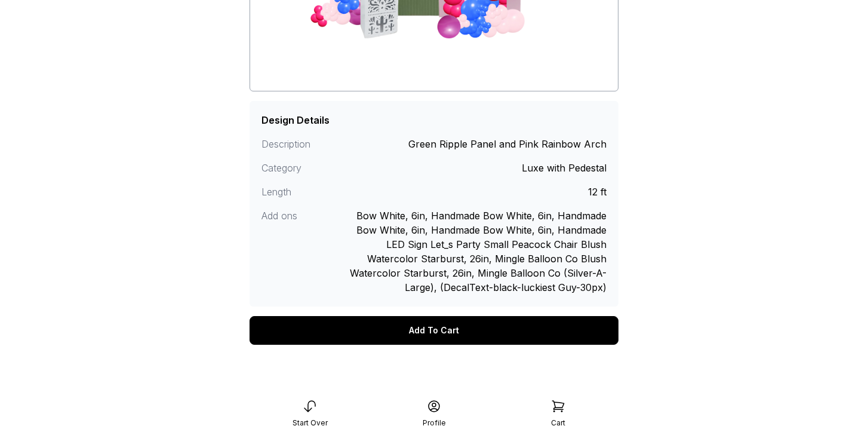
scroll to position [297, 0]
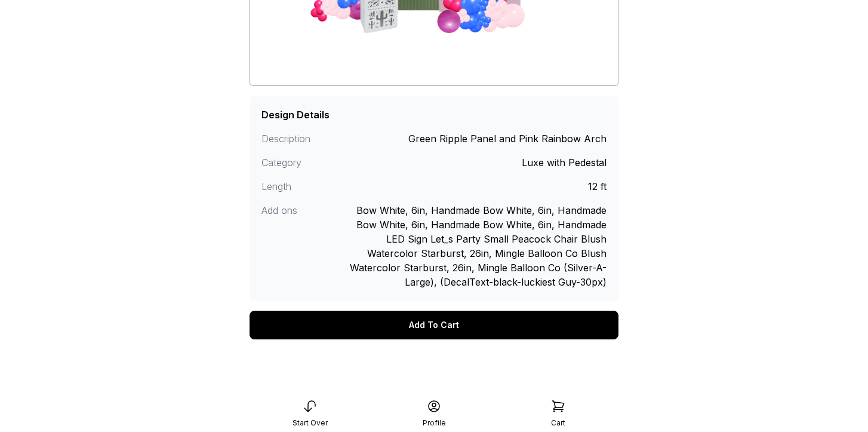
click at [435, 324] on div "Add To Cart" at bounding box center [434, 325] width 369 height 29
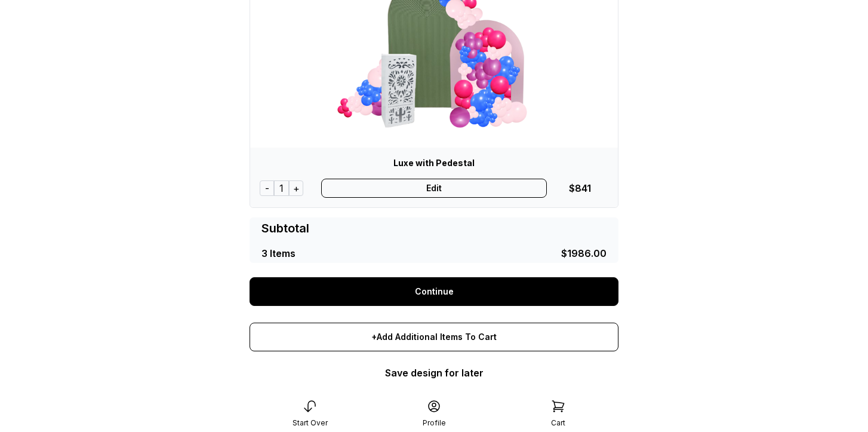
scroll to position [721, 0]
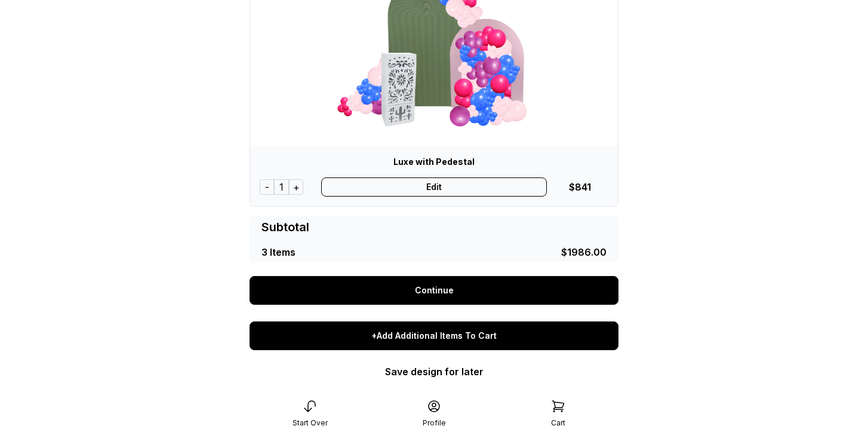
click at [447, 343] on div "+Add Additional Items To Cart" at bounding box center [434, 335] width 369 height 29
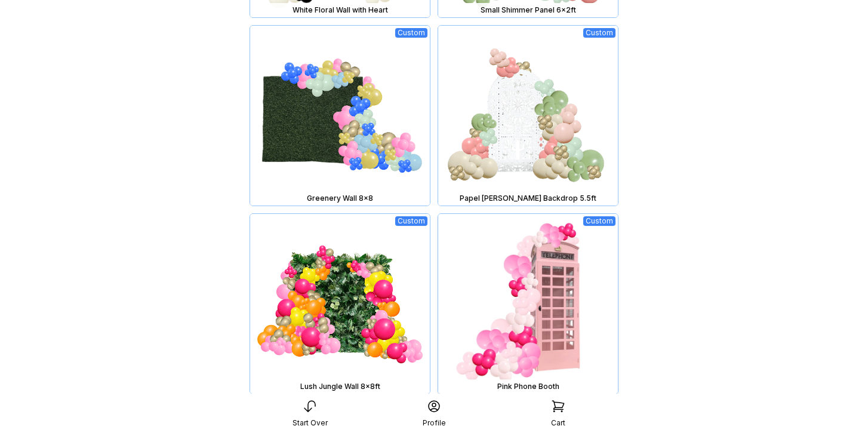
click at [545, 303] on img at bounding box center [528, 304] width 180 height 180
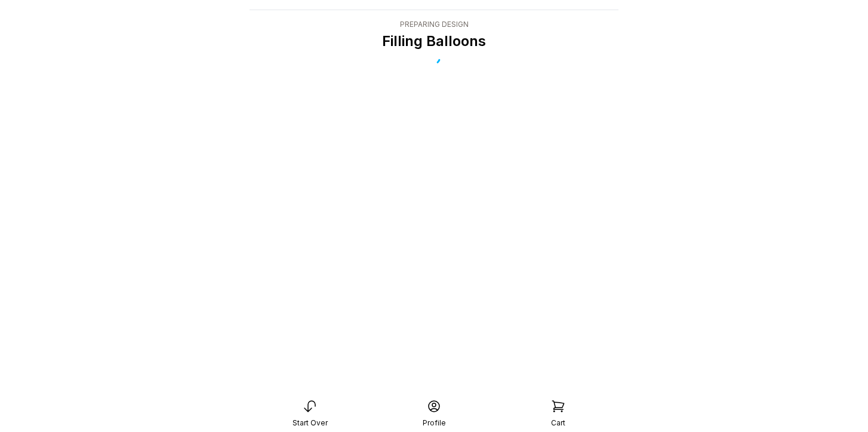
scroll to position [24, 0]
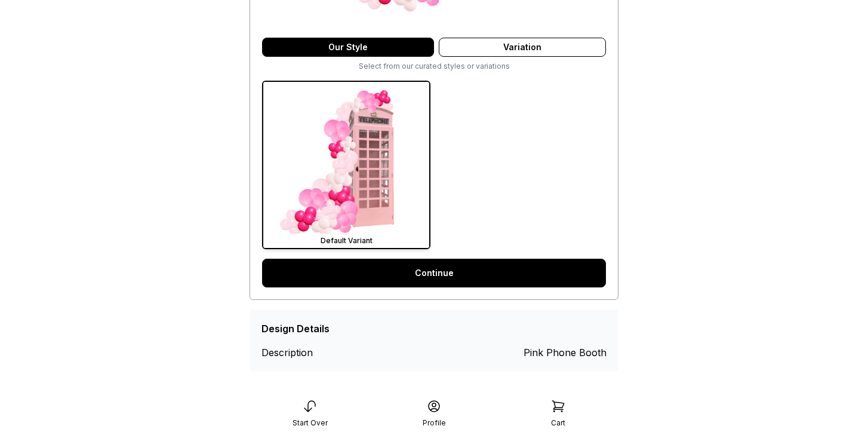
scroll to position [297, 0]
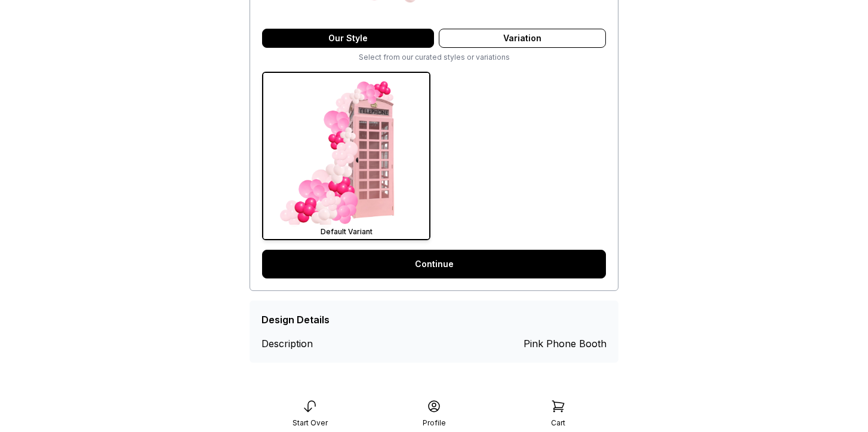
click at [505, 261] on link "Continue" at bounding box center [434, 264] width 344 height 29
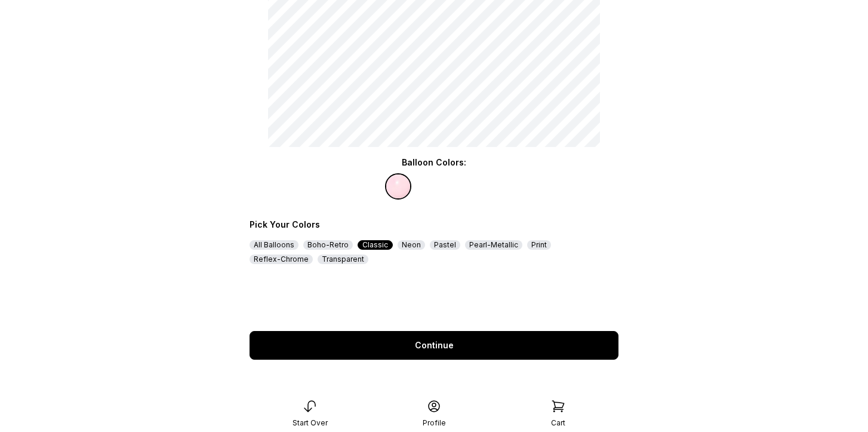
scroll to position [199, 0]
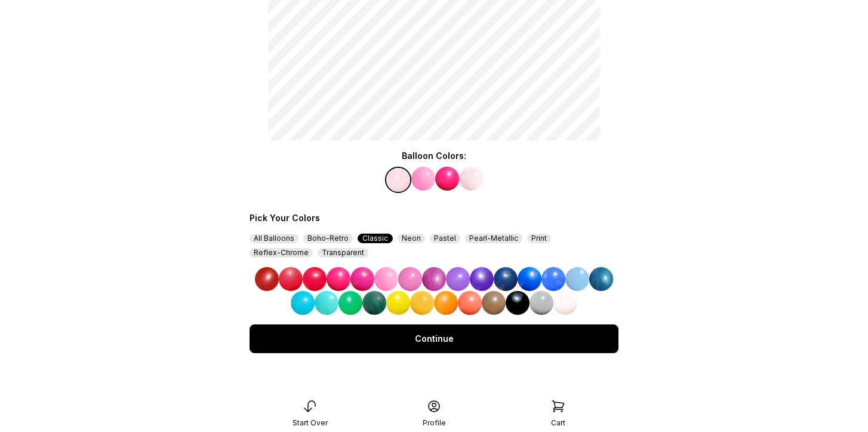
click at [571, 305] on img at bounding box center [566, 303] width 24 height 24
click at [469, 177] on img at bounding box center [471, 179] width 24 height 24
click at [443, 181] on img at bounding box center [445, 179] width 24 height 24
click at [280, 239] on div "All Balloons" at bounding box center [274, 239] width 49 height 10
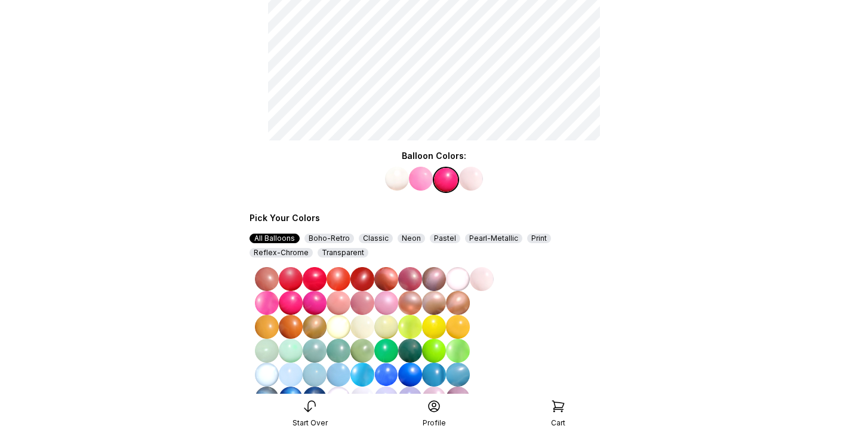
click at [465, 281] on img at bounding box center [458, 279] width 24 height 24
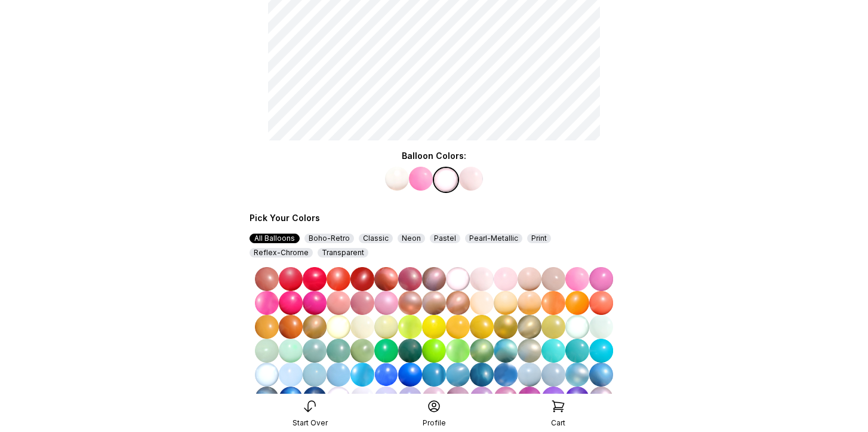
click at [425, 178] on img at bounding box center [421, 179] width 24 height 24
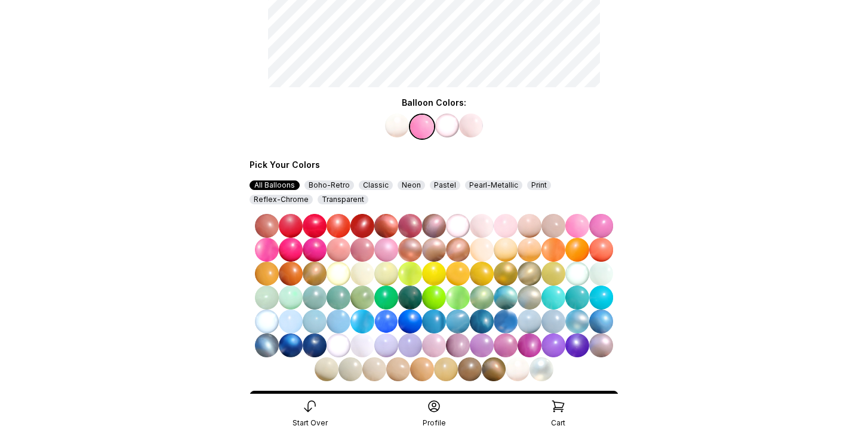
scroll to position [319, 0]
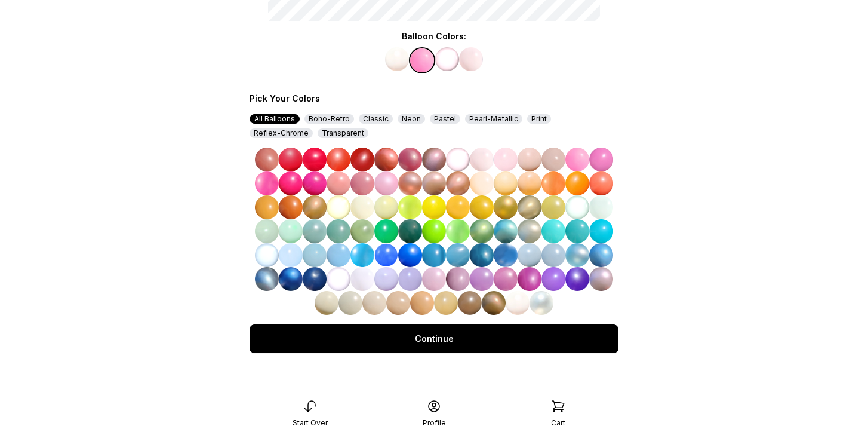
click at [388, 181] on img at bounding box center [386, 183] width 24 height 24
click at [466, 58] on img at bounding box center [471, 59] width 24 height 24
click at [545, 301] on img at bounding box center [542, 303] width 24 height 24
click at [525, 335] on div "Continue" at bounding box center [434, 338] width 369 height 29
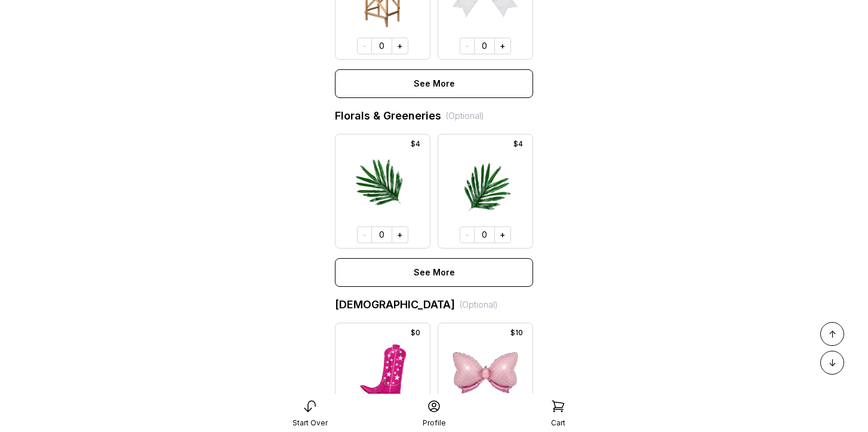
scroll to position [739, 0]
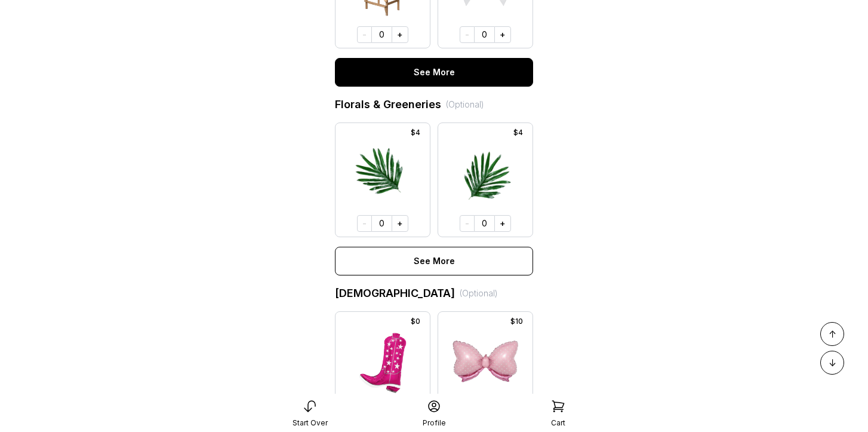
click at [427, 72] on div "See More" at bounding box center [434, 72] width 198 height 29
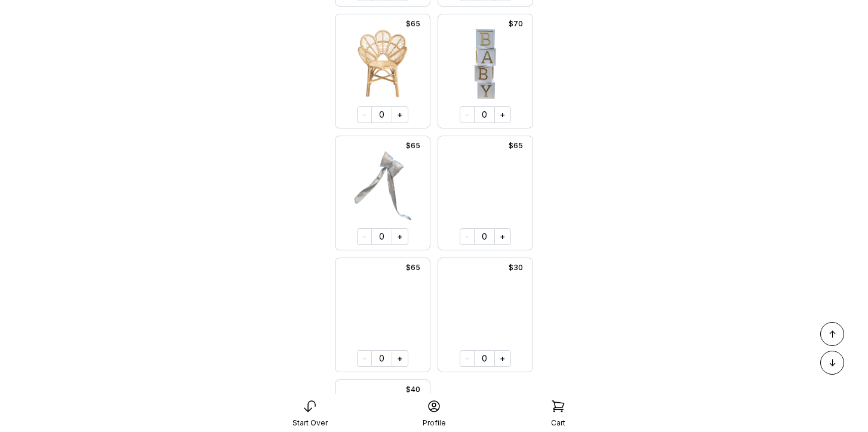
scroll to position [1147, 0]
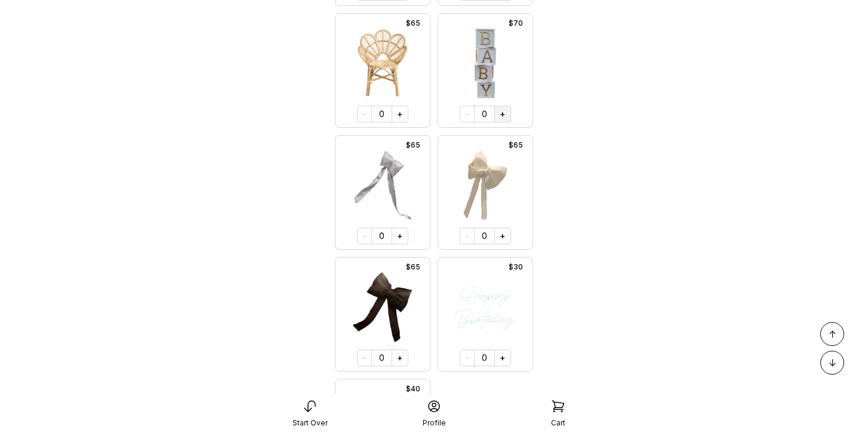
click at [502, 114] on button "+" at bounding box center [502, 114] width 17 height 17
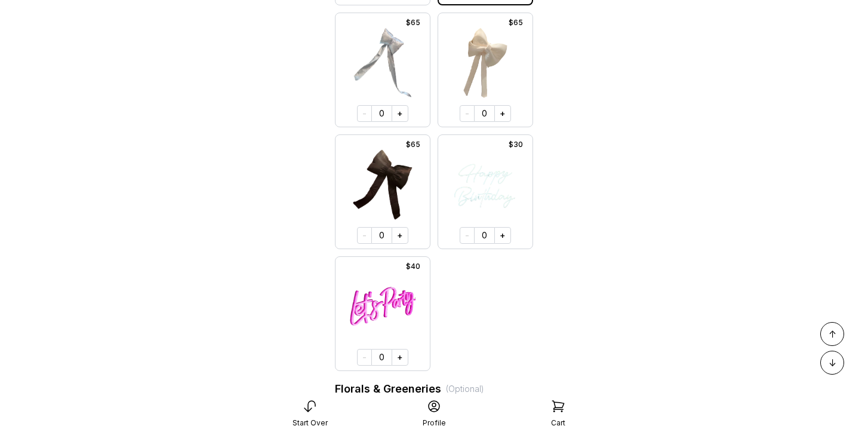
scroll to position [1248, 0]
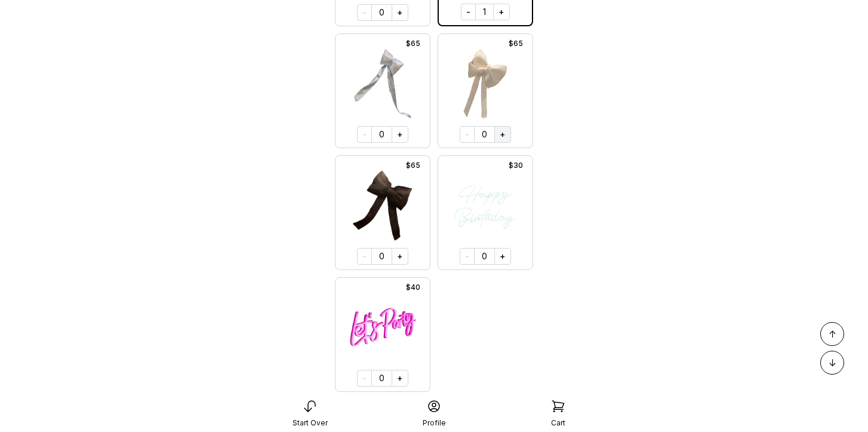
click at [497, 136] on button "+" at bounding box center [502, 134] width 17 height 17
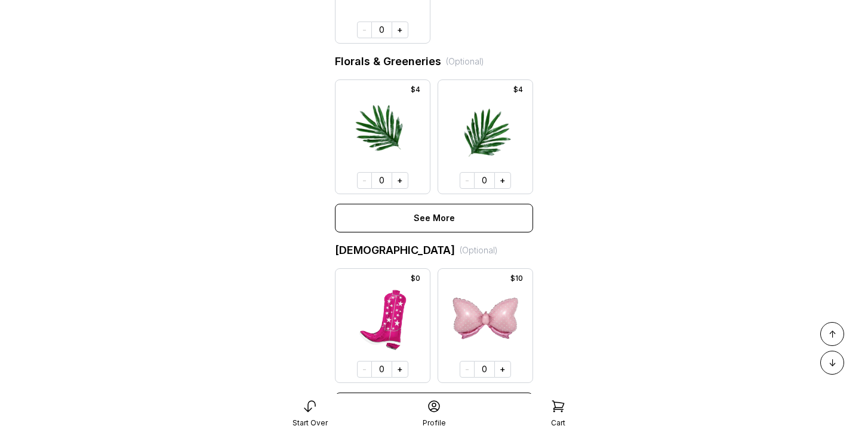
scroll to position [1805, 0]
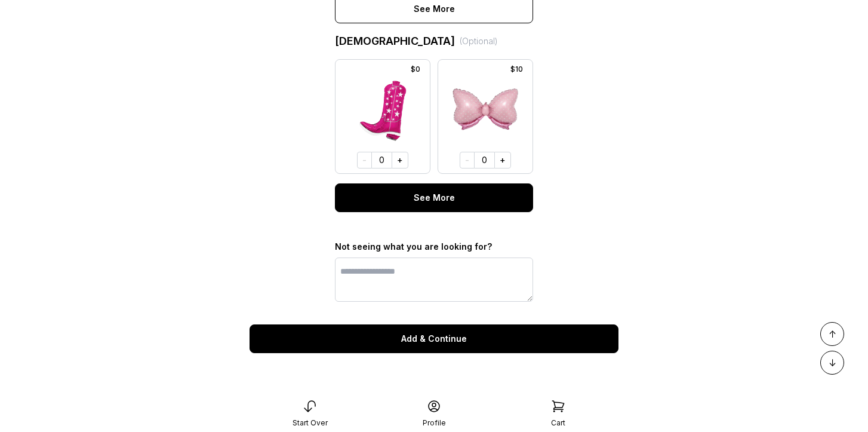
click at [466, 196] on div "See More" at bounding box center [434, 197] width 198 height 29
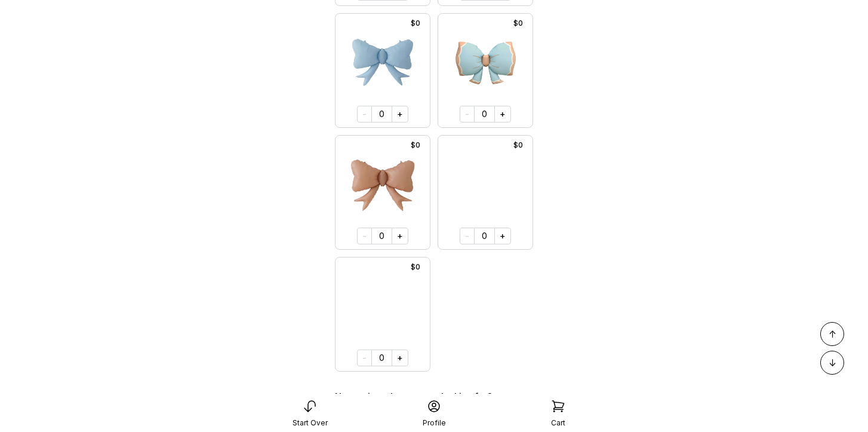
scroll to position [5507, 0]
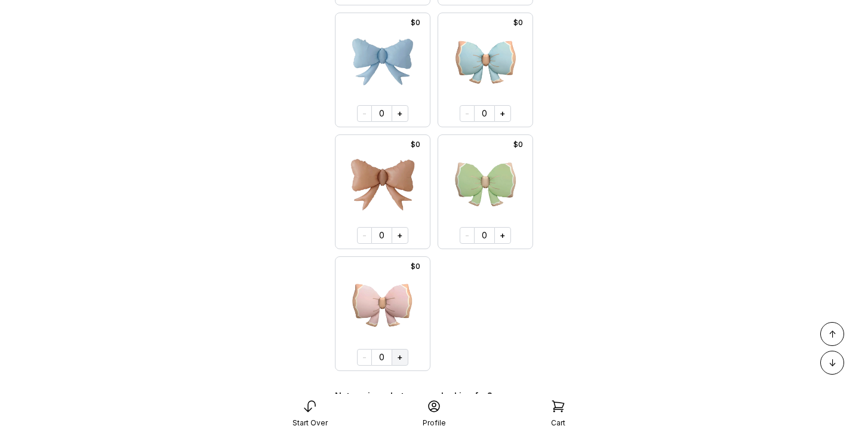
click at [403, 354] on button "+" at bounding box center [400, 357] width 17 height 17
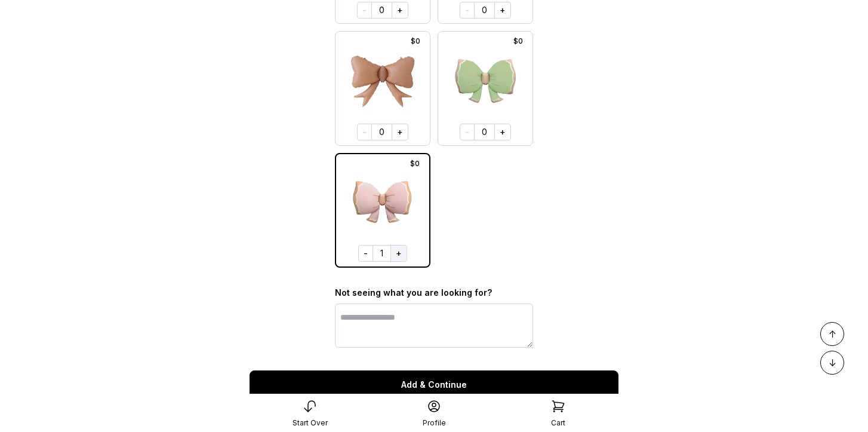
scroll to position [5656, 0]
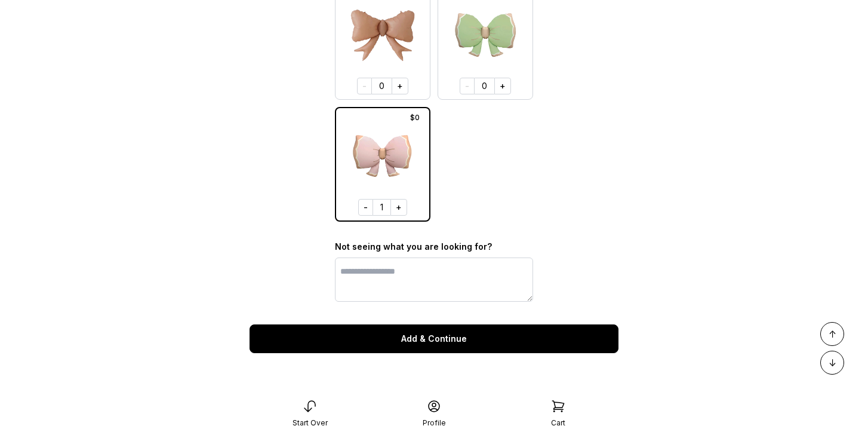
click at [463, 340] on div "Add & Continue" at bounding box center [434, 338] width 369 height 29
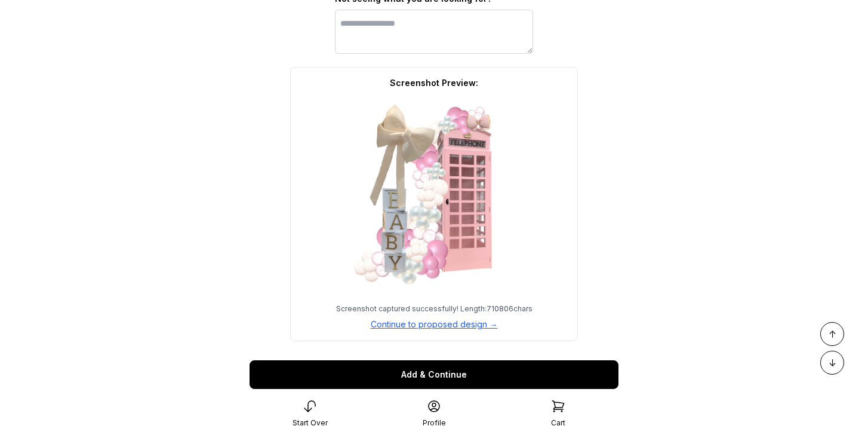
scroll to position [5940, 0]
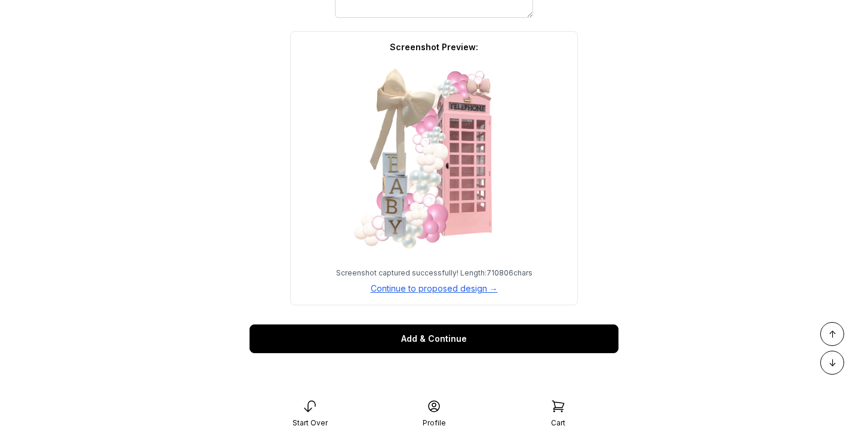
click at [451, 288] on button "Continue to proposed design →" at bounding box center [434, 288] width 127 height 12
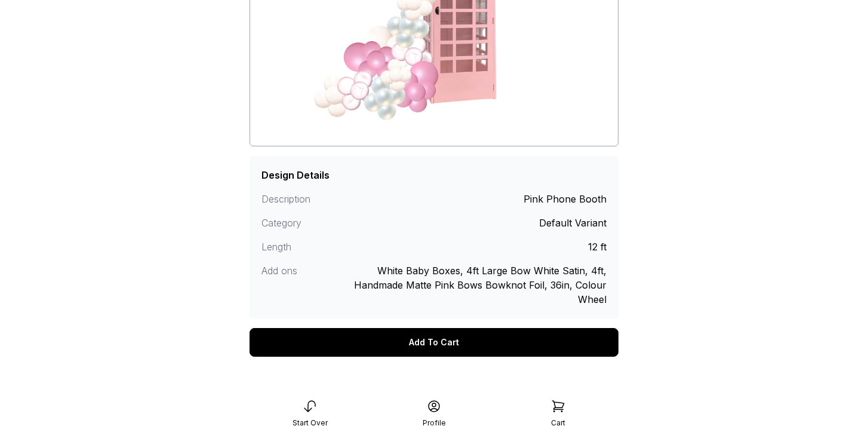
scroll to position [254, 0]
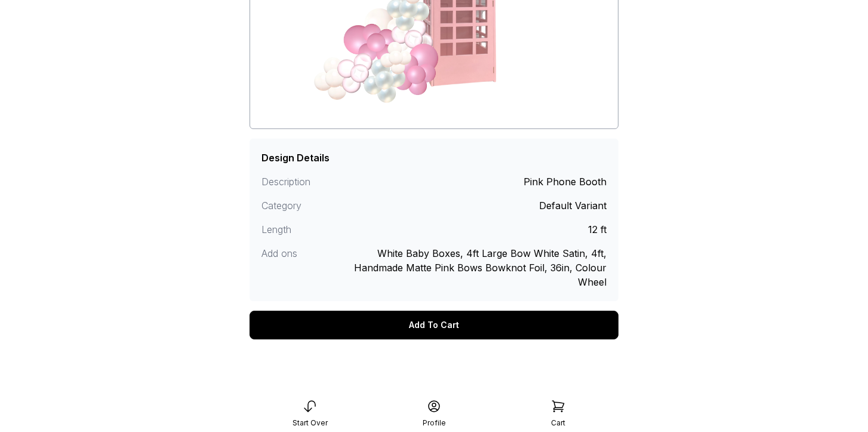
click at [441, 328] on div "Add To Cart" at bounding box center [434, 325] width 369 height 29
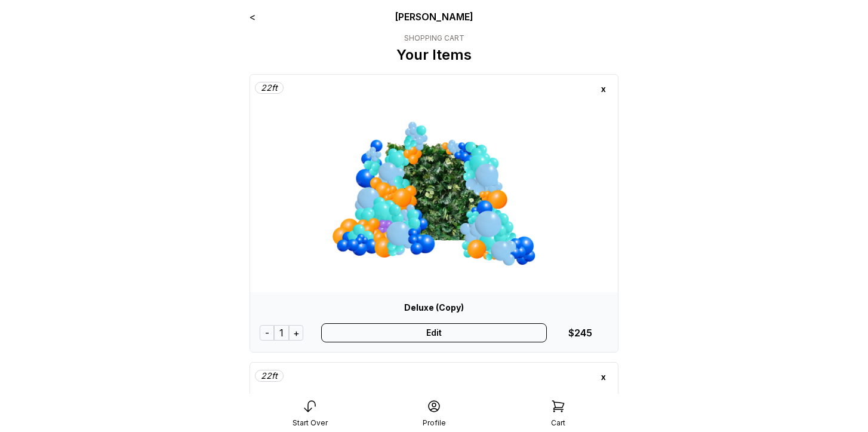
click at [252, 18] on link "<" at bounding box center [253, 17] width 6 height 12
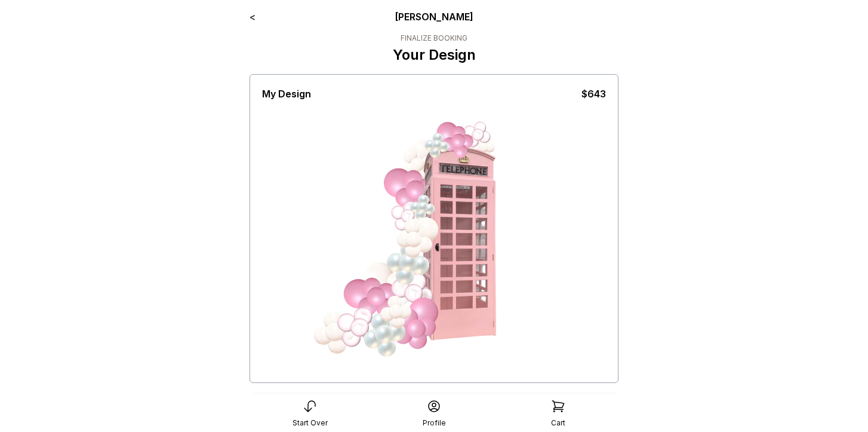
click at [252, 18] on link "<" at bounding box center [253, 17] width 6 height 12
